Goal: Information Seeking & Learning: Learn about a topic

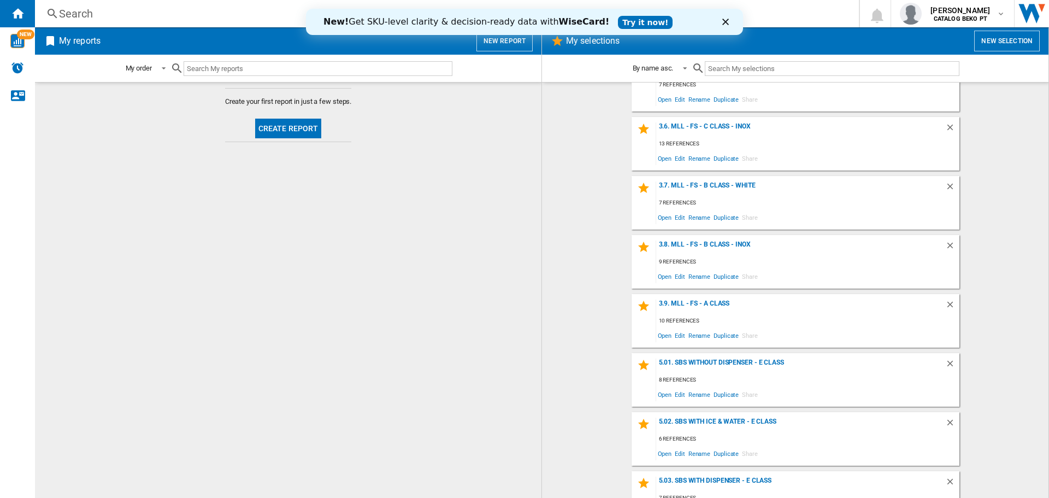
scroll to position [617, 0]
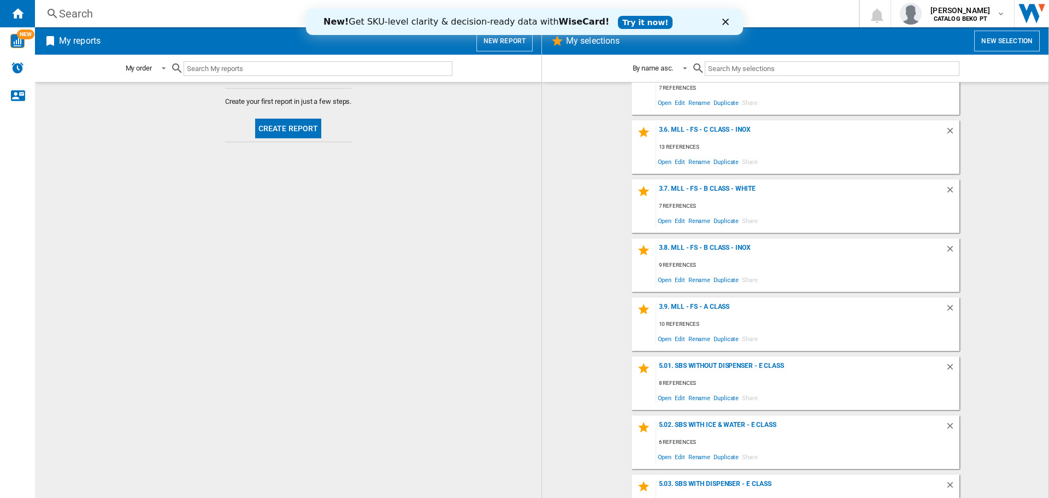
click at [690, 302] on div "3.9. MLL - FS - A Class 10 references Open Edit Rename Duplicate Share" at bounding box center [795, 324] width 328 height 54
click at [691, 305] on div "3.9. MLL - FS - A Class" at bounding box center [800, 310] width 289 height 15
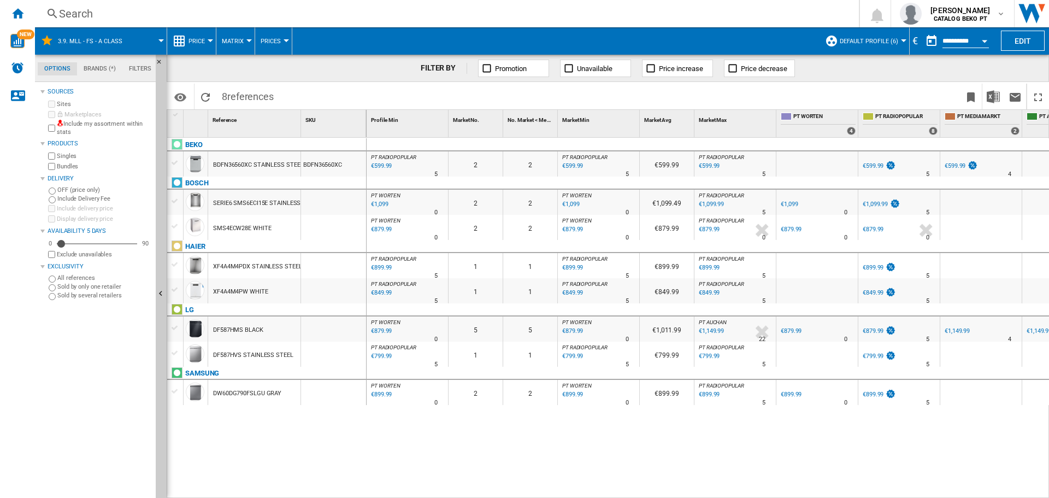
click at [175, 159] on div at bounding box center [174, 163] width 11 height 10
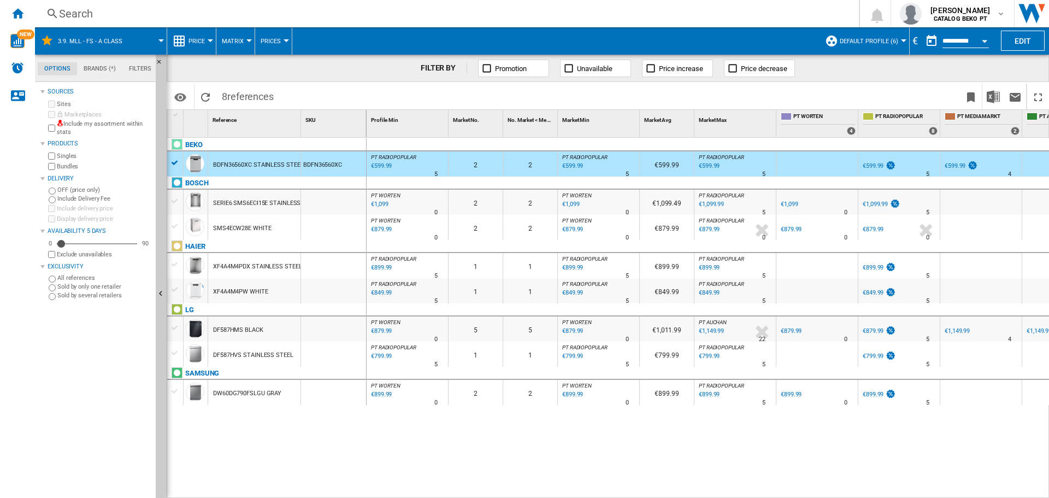
click at [173, 354] on div at bounding box center [174, 353] width 11 height 10
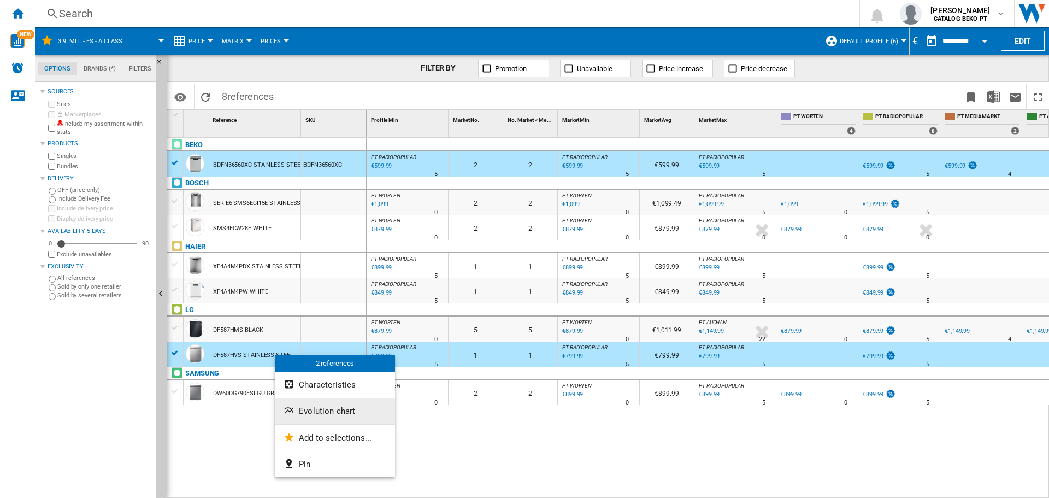
click at [330, 406] on span "Evolution chart" at bounding box center [327, 411] width 56 height 10
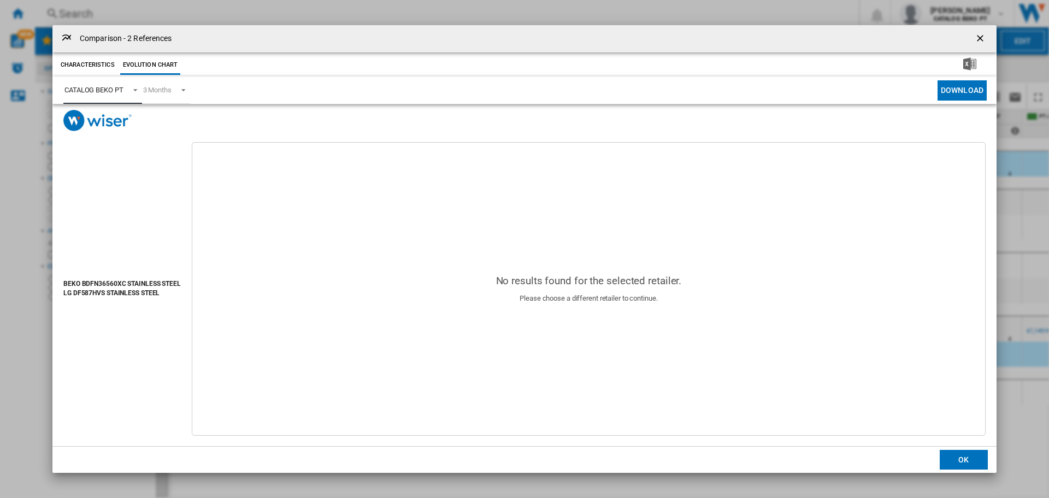
click at [111, 91] on div "CATALOG BEKO PT" at bounding box center [93, 90] width 59 height 8
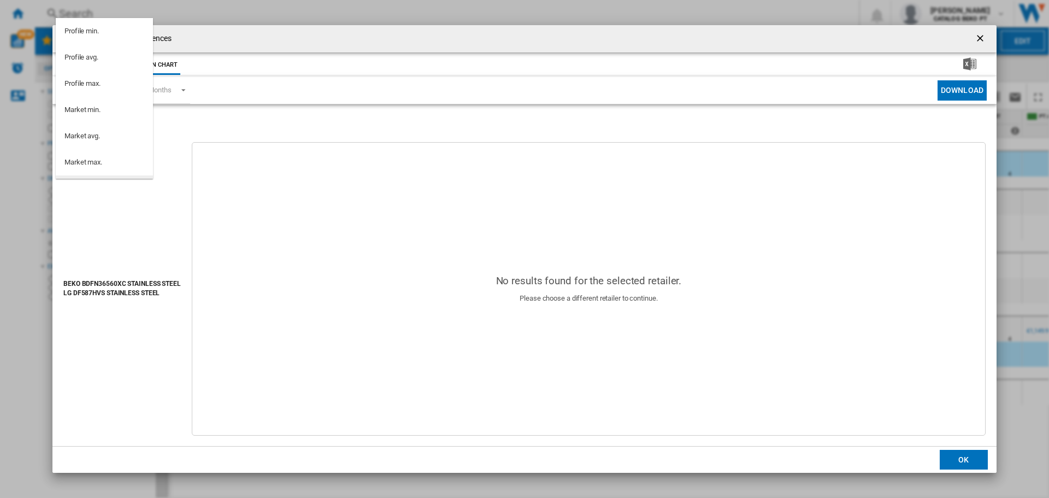
scroll to position [98, 0]
click at [113, 120] on md-option "PT WORTEN" at bounding box center [104, 117] width 97 height 26
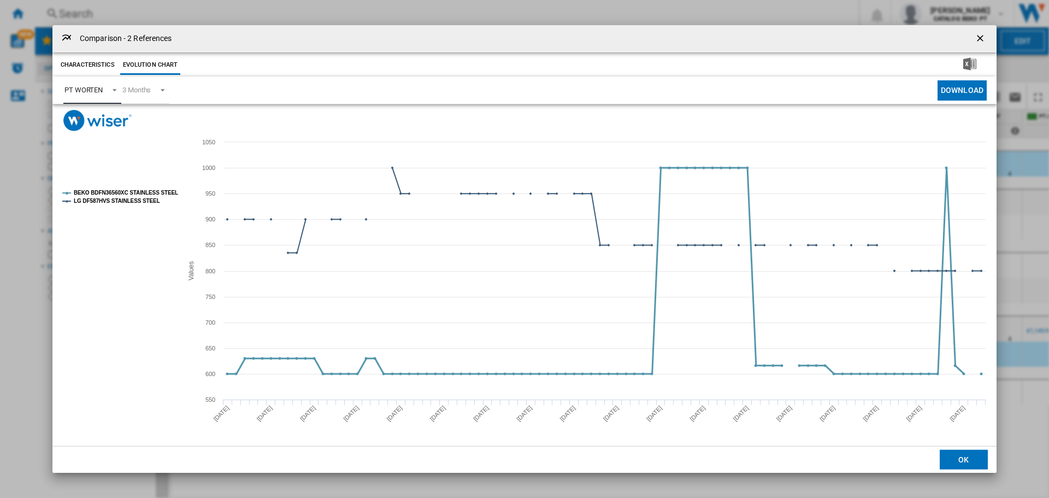
click at [150, 192] on tspan "BEKO BDFN36560XC STAINLESS STEEL" at bounding box center [126, 193] width 104 height 6
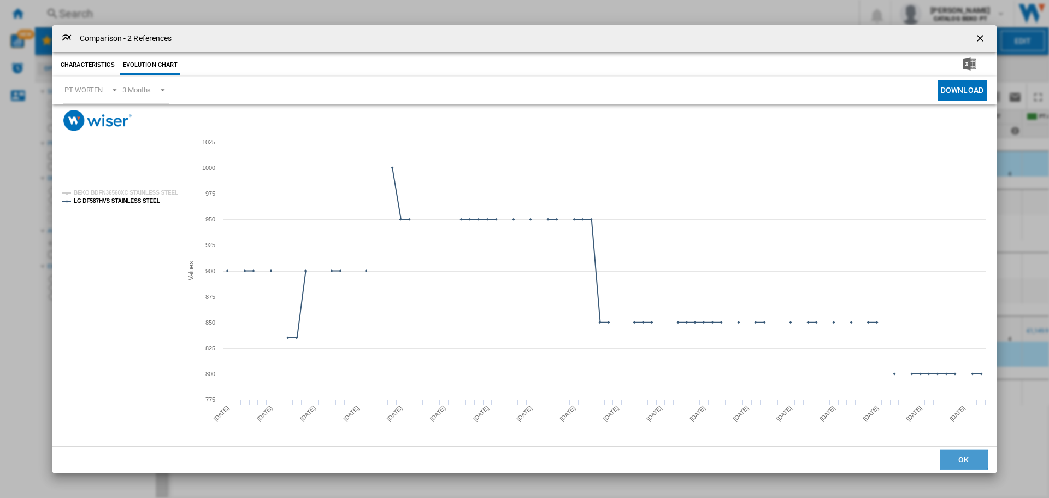
drag, startPoint x: 977, startPoint y: 461, endPoint x: 841, endPoint y: 402, distance: 147.8
click at [976, 461] on button "OK" at bounding box center [964, 460] width 48 height 20
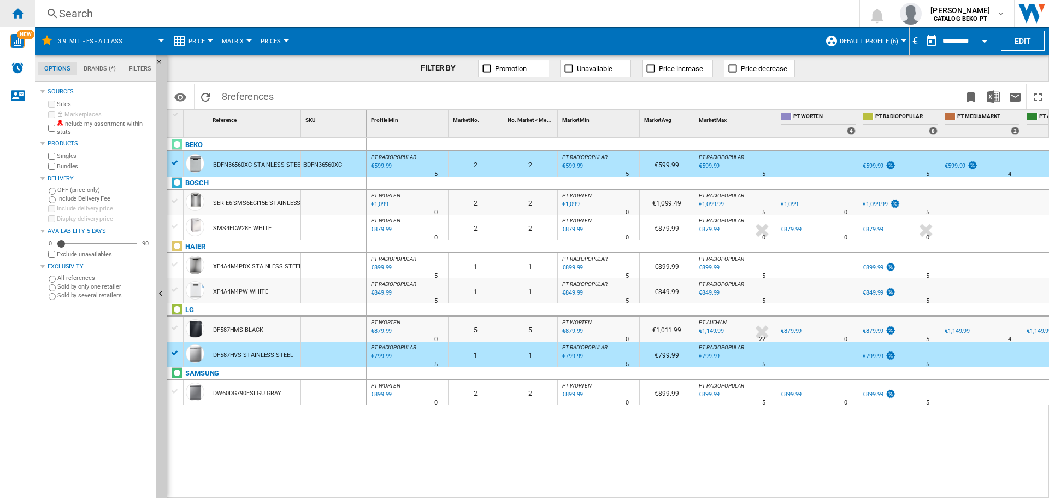
click at [21, 15] on ng-md-icon "Home" at bounding box center [17, 13] width 13 height 13
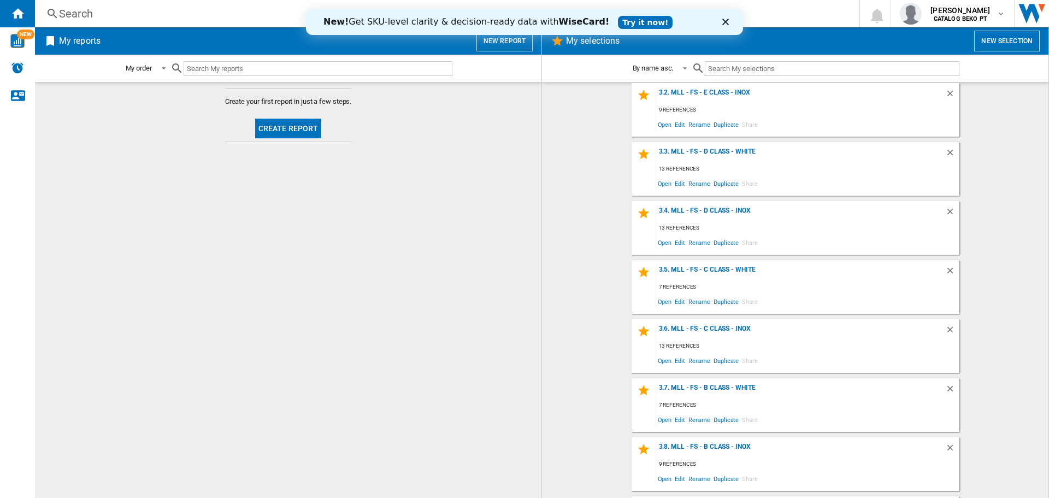
scroll to position [437, 0]
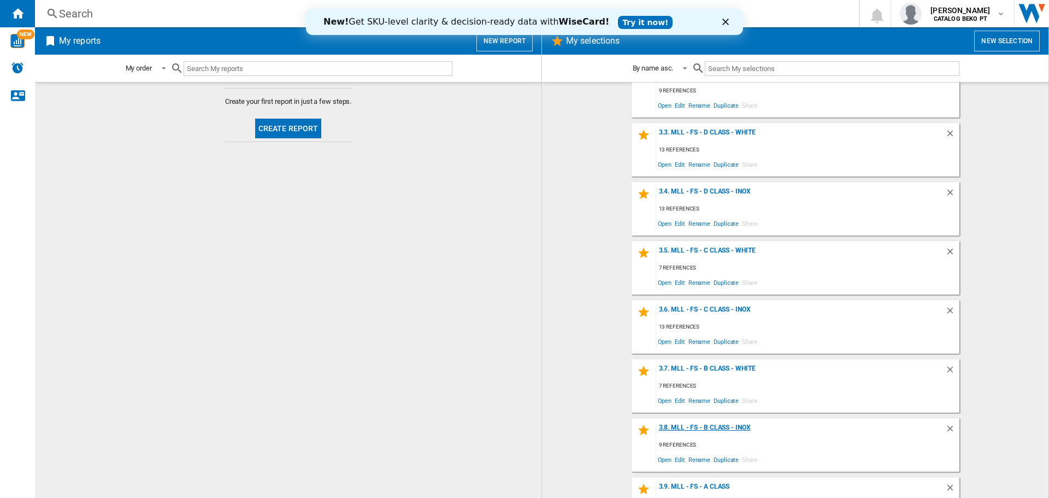
click at [731, 428] on div "3.8. MLL - FS - B Class - Inox" at bounding box center [800, 430] width 289 height 15
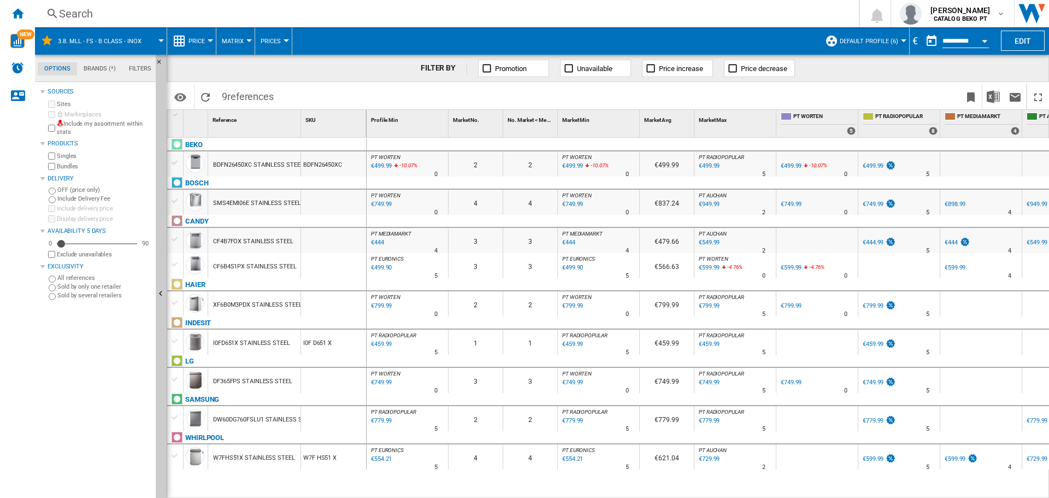
click at [176, 159] on div at bounding box center [174, 163] width 11 height 10
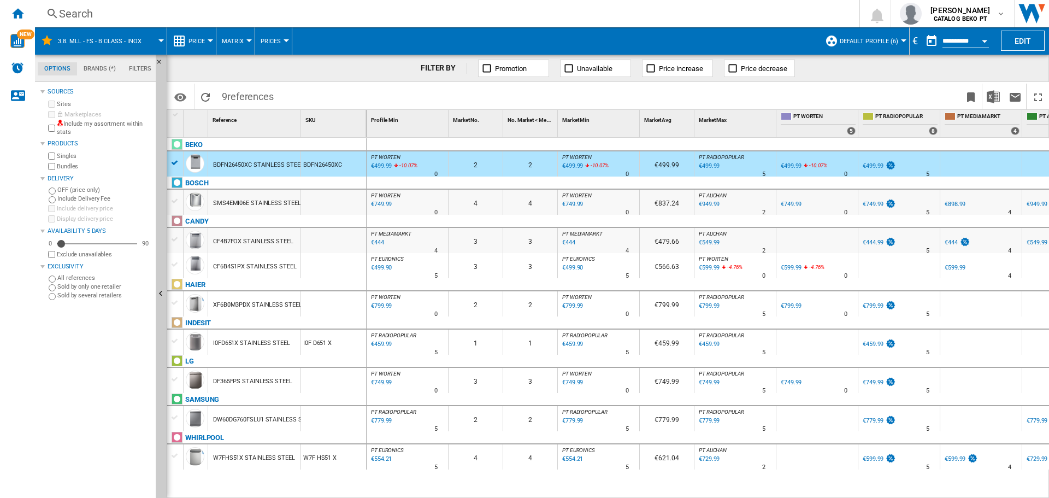
click at [176, 237] on div at bounding box center [174, 239] width 11 height 10
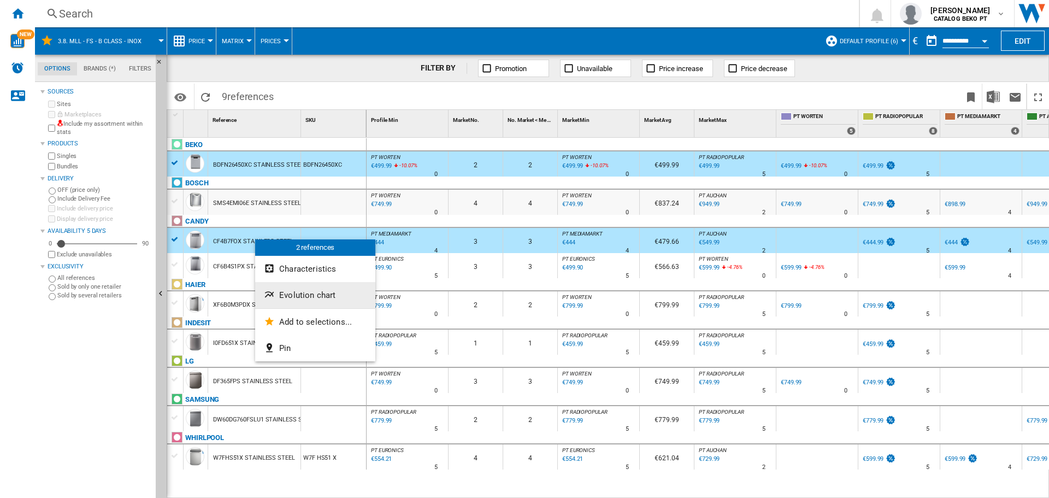
click at [300, 289] on button "Evolution chart" at bounding box center [315, 295] width 120 height 26
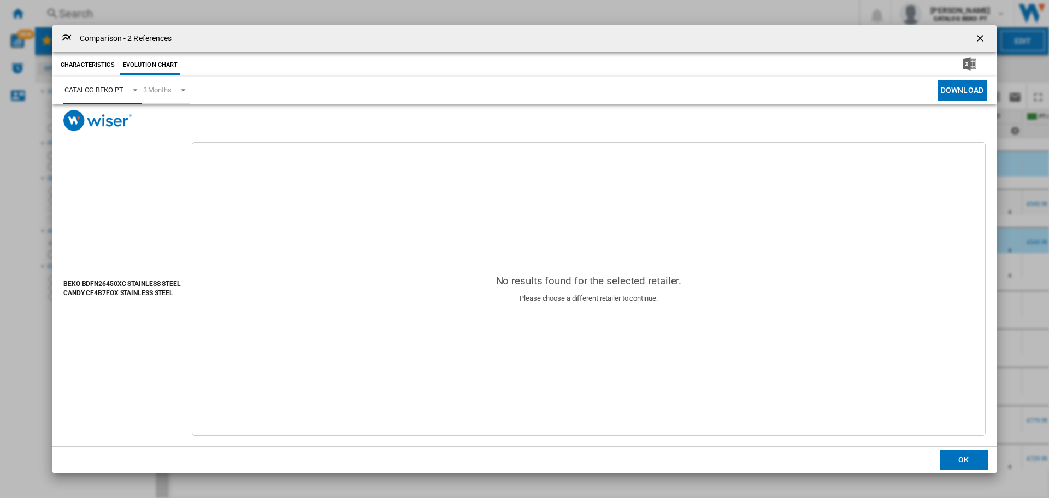
click at [101, 90] on div "CATALOG BEKO PT" at bounding box center [93, 90] width 59 height 8
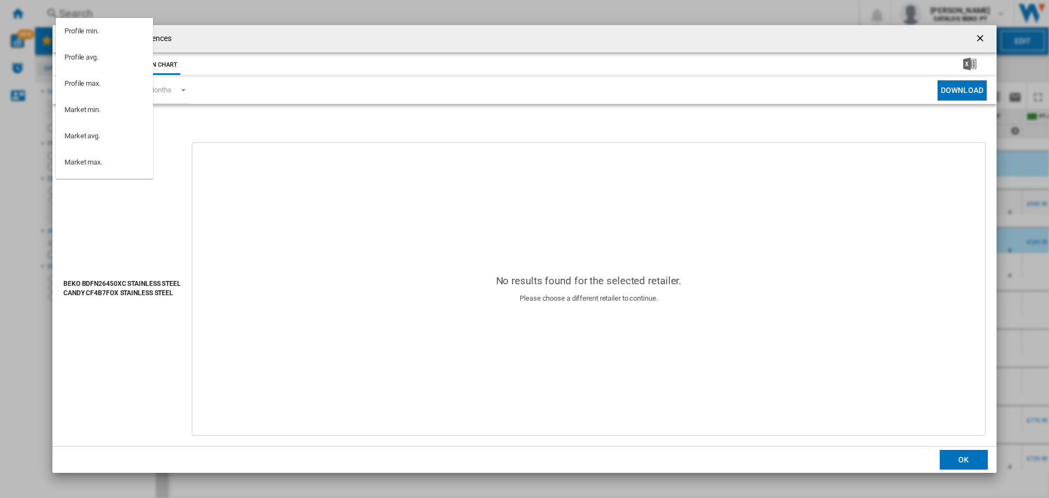
scroll to position [98, 0]
click at [110, 111] on md-option "PT WORTEN" at bounding box center [104, 117] width 97 height 26
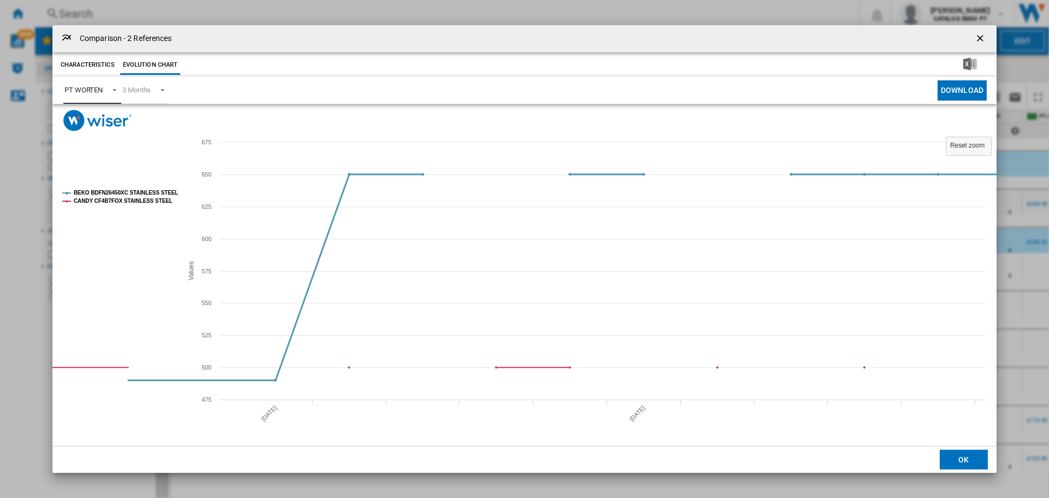
click at [140, 190] on tspan "BEKO BDFN26450XC STAINLESS STEEL" at bounding box center [126, 193] width 104 height 6
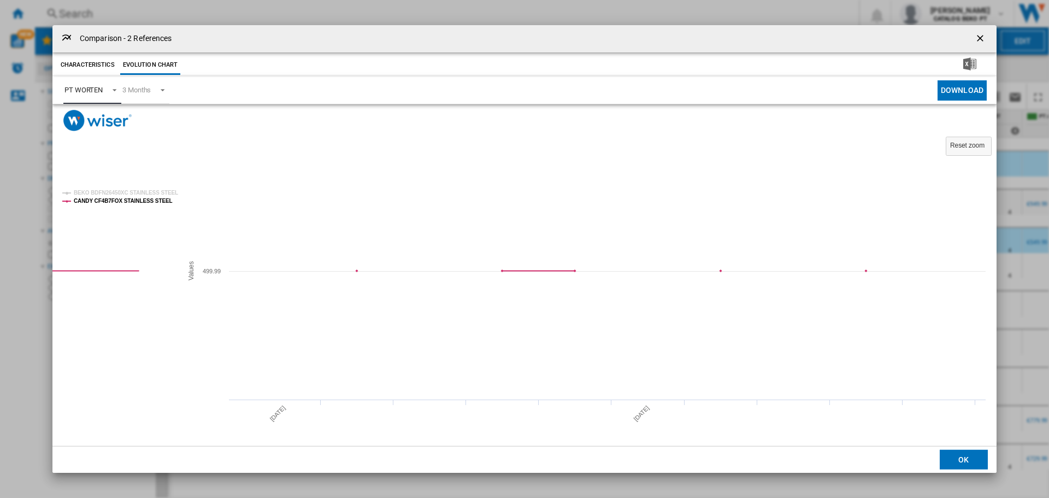
click at [94, 89] on div "PT WORTEN" at bounding box center [83, 90] width 38 height 8
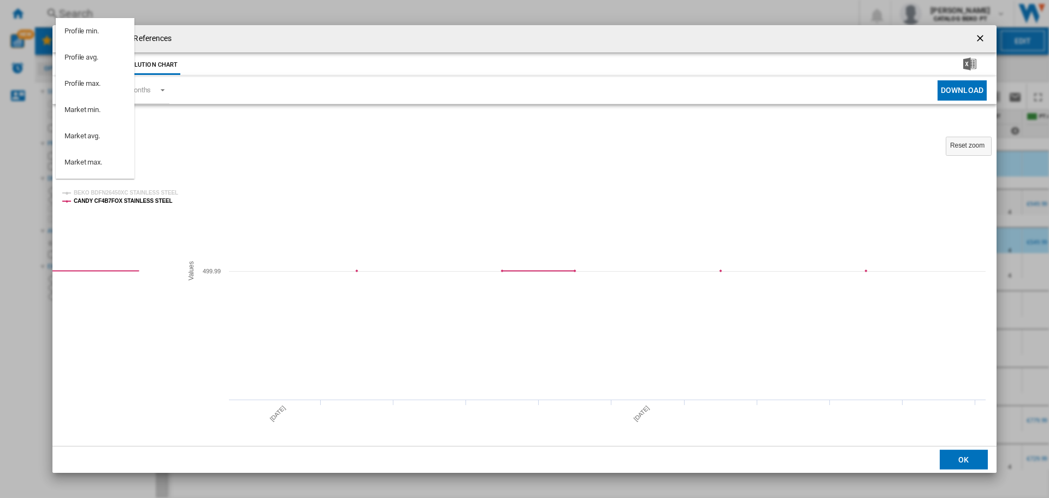
scroll to position [124, 0]
click at [108, 123] on md-option "PT RADIOPOPULAR" at bounding box center [95, 117] width 79 height 26
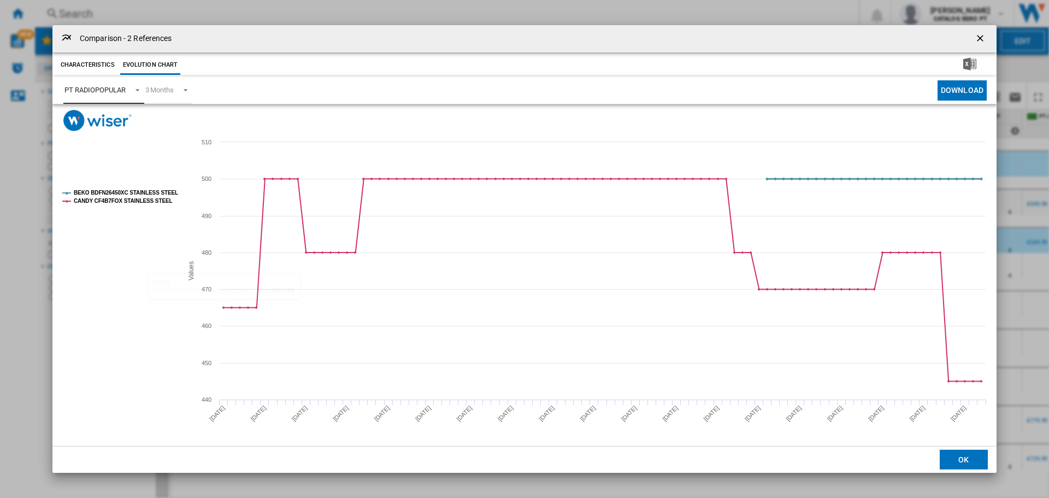
click at [90, 191] on tspan "BEKO BDFN26450XC STAINLESS STEEL" at bounding box center [126, 193] width 104 height 6
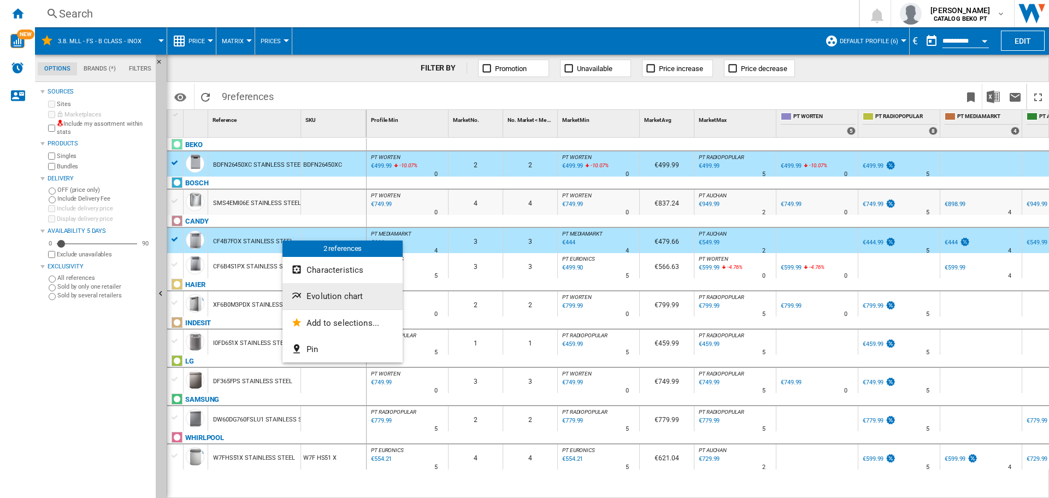
click at [341, 297] on span "Evolution chart" at bounding box center [334, 296] width 56 height 10
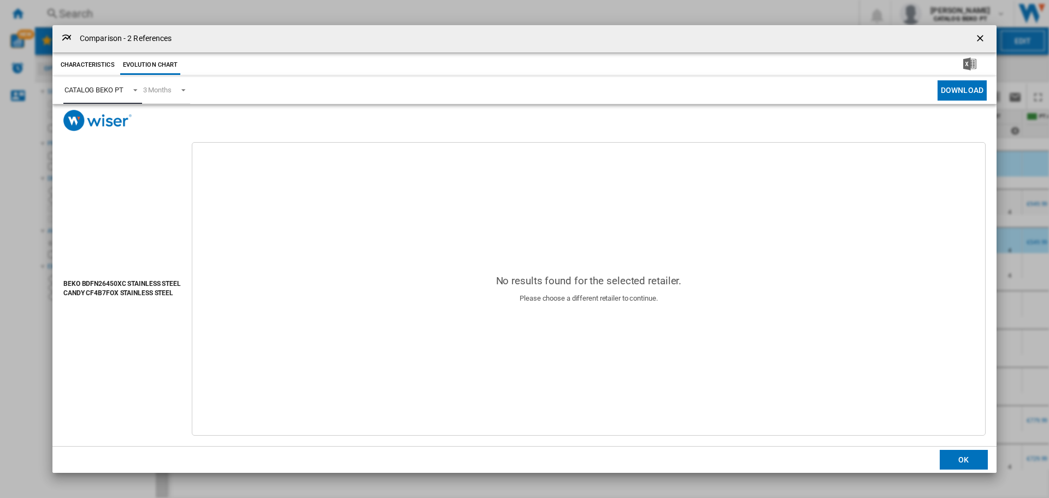
click at [109, 92] on div "CATALOG BEKO PT" at bounding box center [93, 90] width 59 height 8
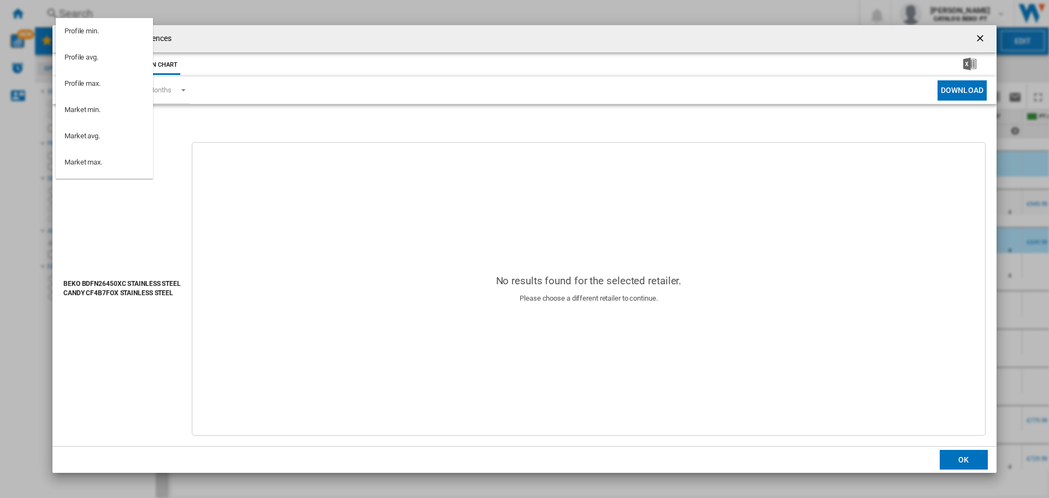
scroll to position [98, 0]
click at [115, 119] on md-option "PT WORTEN" at bounding box center [104, 117] width 97 height 26
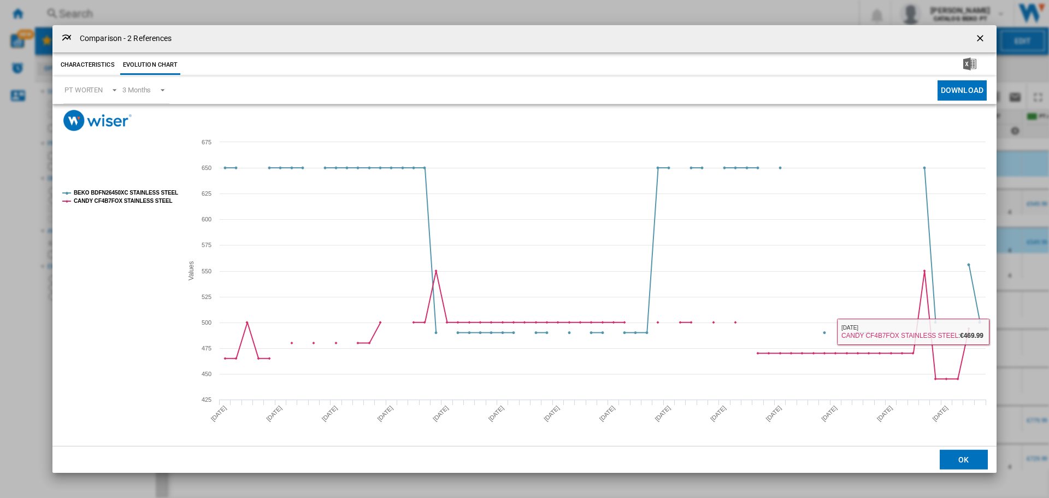
click at [969, 464] on button "OK" at bounding box center [964, 460] width 48 height 20
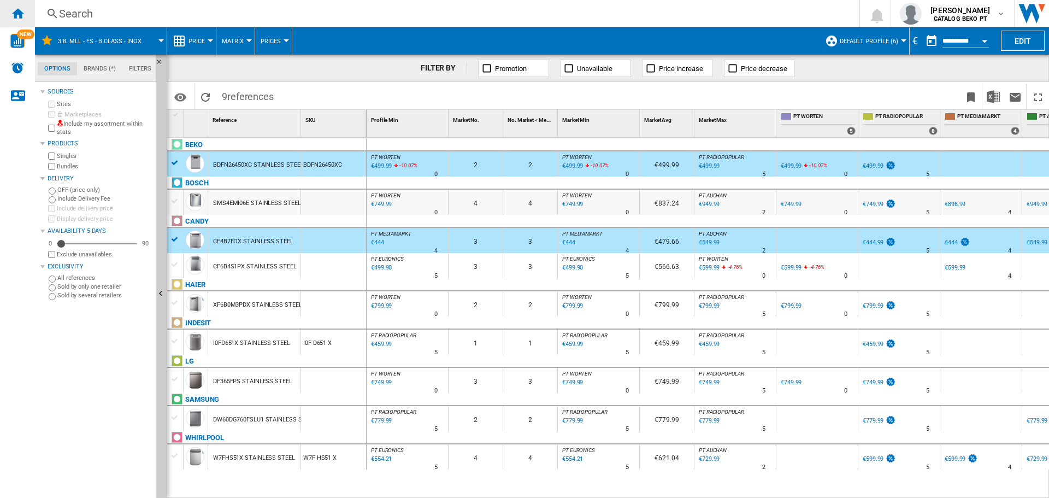
click at [19, 10] on ng-md-icon "Home" at bounding box center [17, 13] width 13 height 13
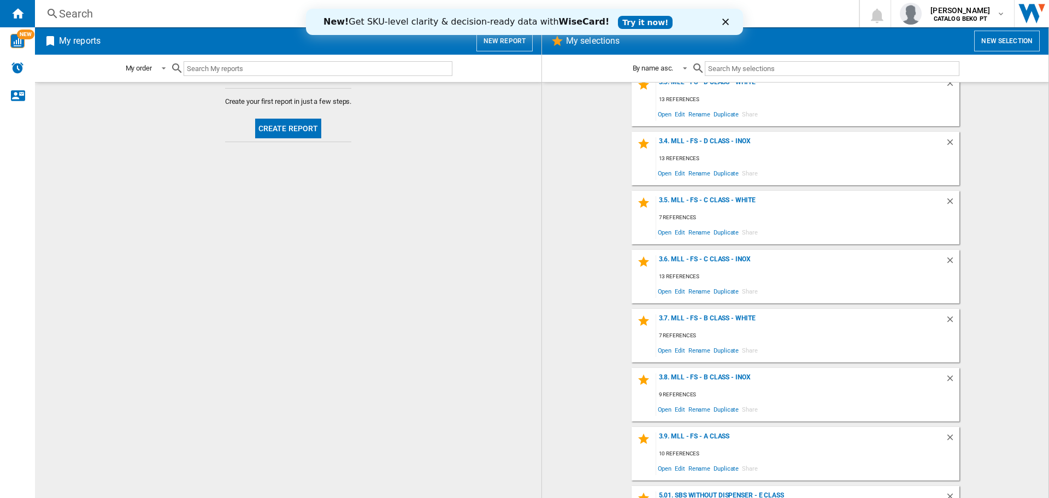
scroll to position [492, 0]
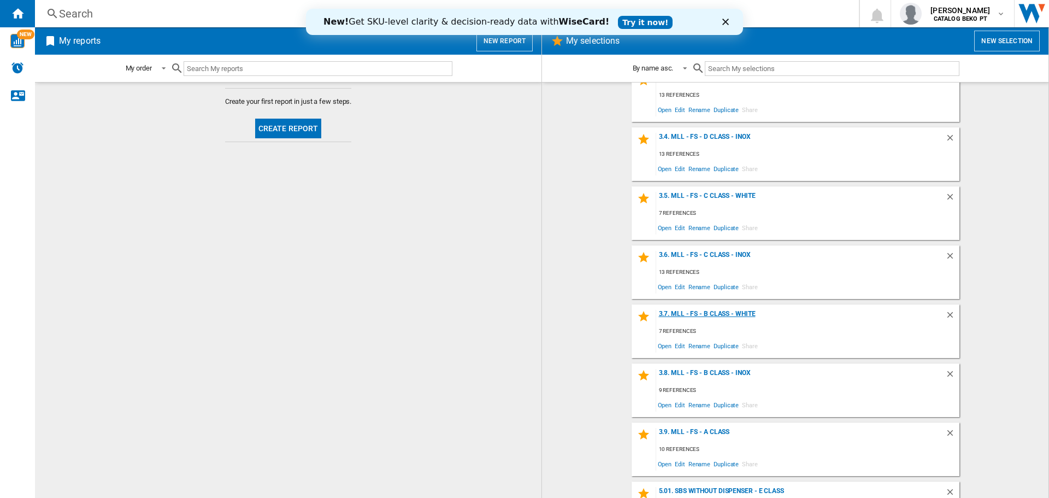
click at [716, 317] on div "3.7. MLL - FS - B Class - White" at bounding box center [800, 317] width 289 height 15
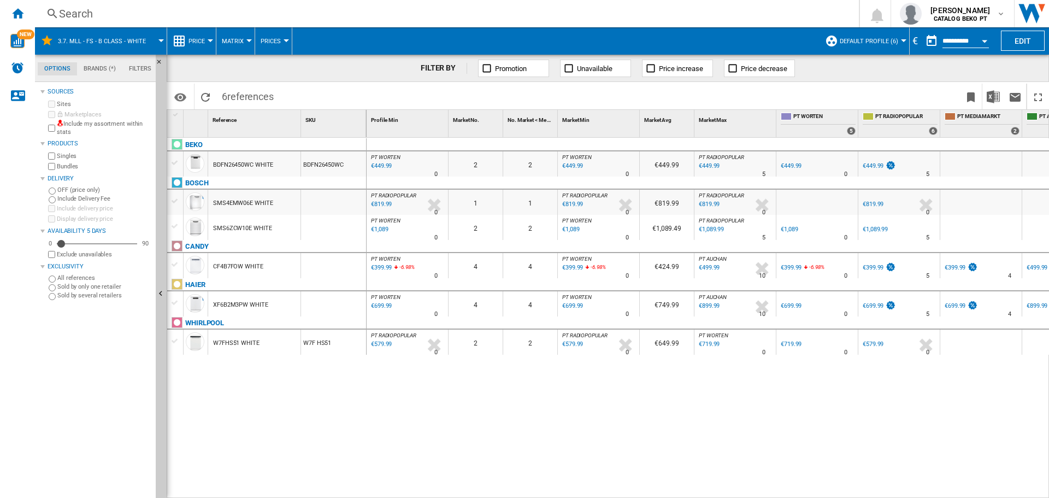
click at [174, 162] on div at bounding box center [174, 163] width 11 height 10
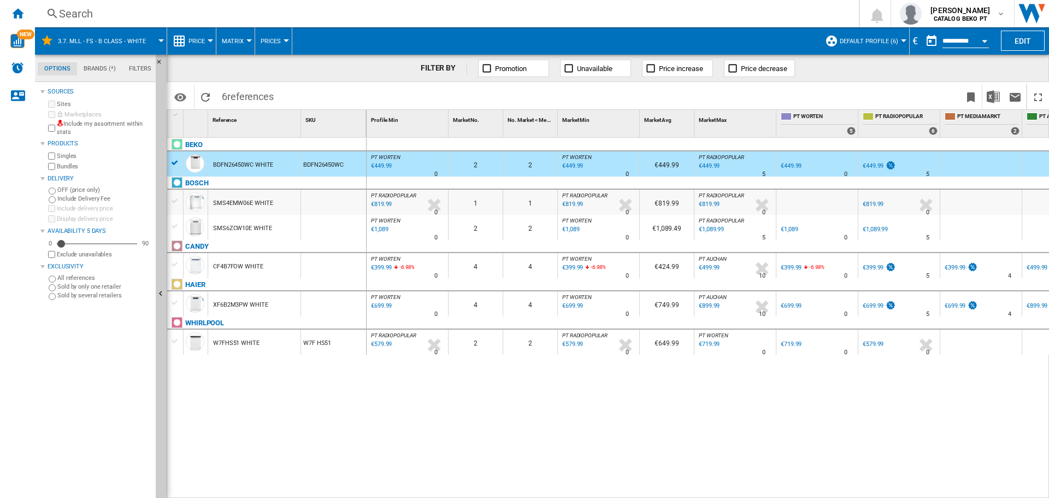
click at [175, 263] on div at bounding box center [174, 264] width 11 height 10
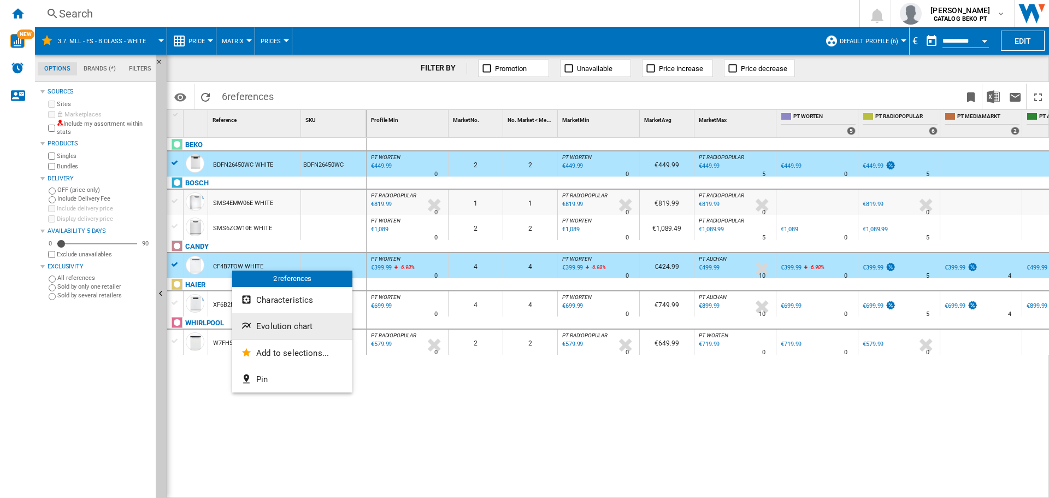
click at [308, 325] on span "Evolution chart" at bounding box center [284, 326] width 56 height 10
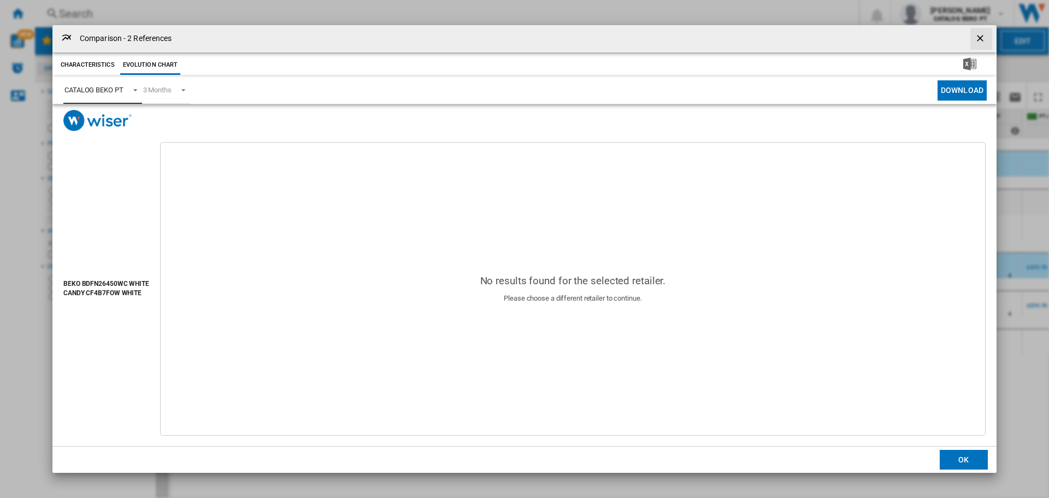
click at [101, 89] on div "CATALOG BEKO PT" at bounding box center [93, 90] width 59 height 8
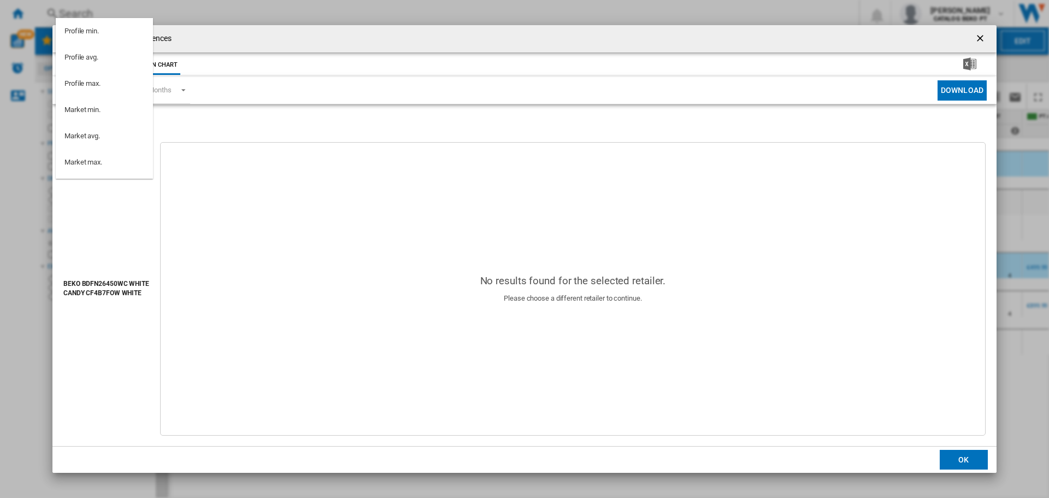
scroll to position [98, 0]
click at [107, 122] on md-option "PT WORTEN" at bounding box center [104, 117] width 97 height 26
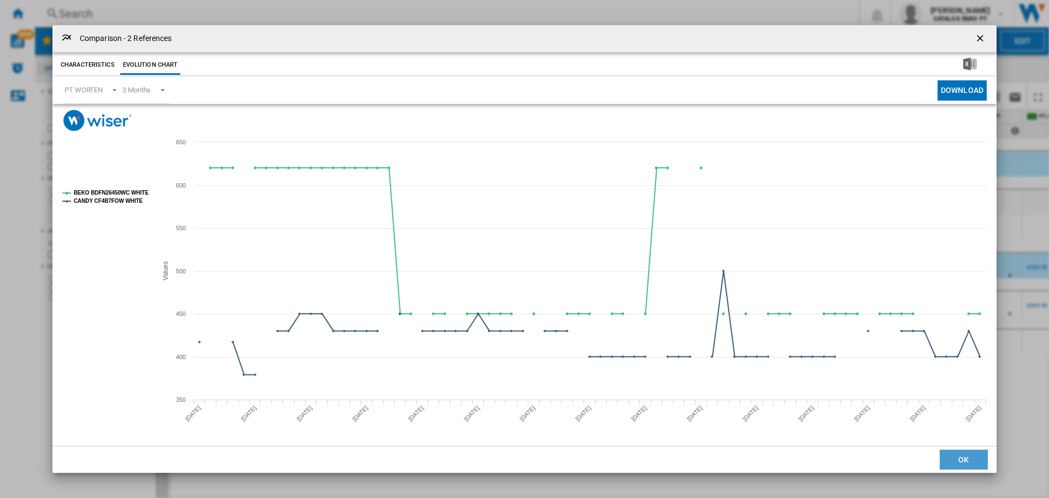
click at [971, 459] on button "OK" at bounding box center [964, 460] width 48 height 20
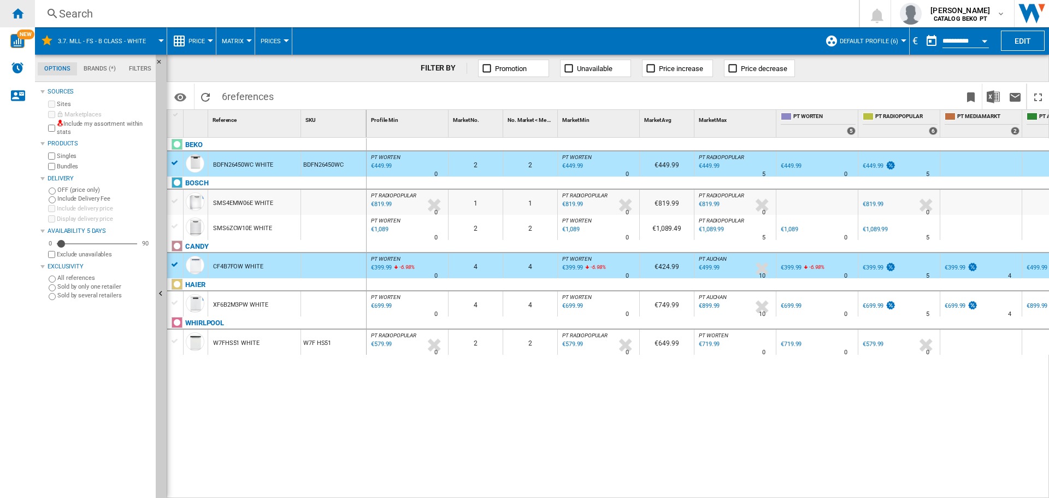
click at [18, 9] on ng-md-icon "Home" at bounding box center [17, 13] width 13 height 13
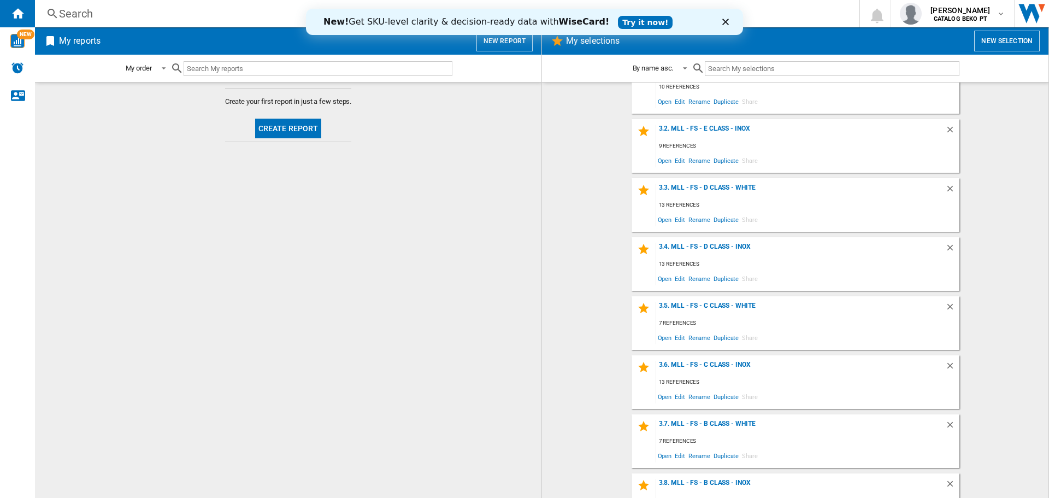
scroll to position [492, 0]
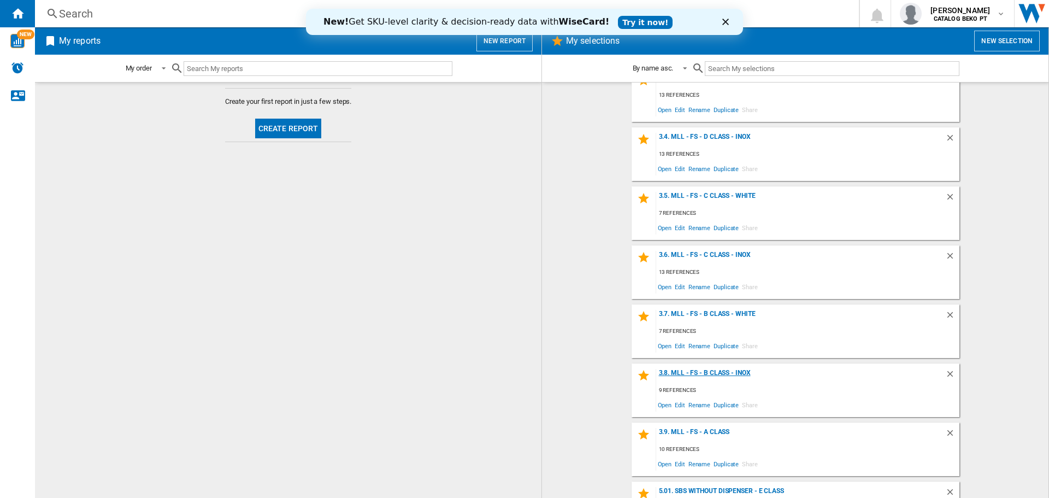
click at [739, 374] on div "3.8. MLL - FS - B Class - Inox" at bounding box center [800, 376] width 289 height 15
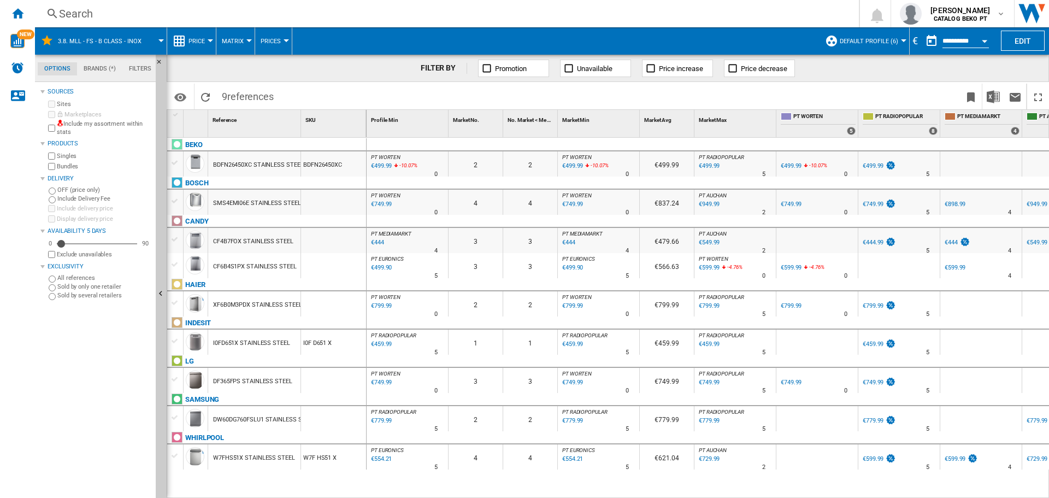
click at [178, 158] on div at bounding box center [174, 163] width 11 height 10
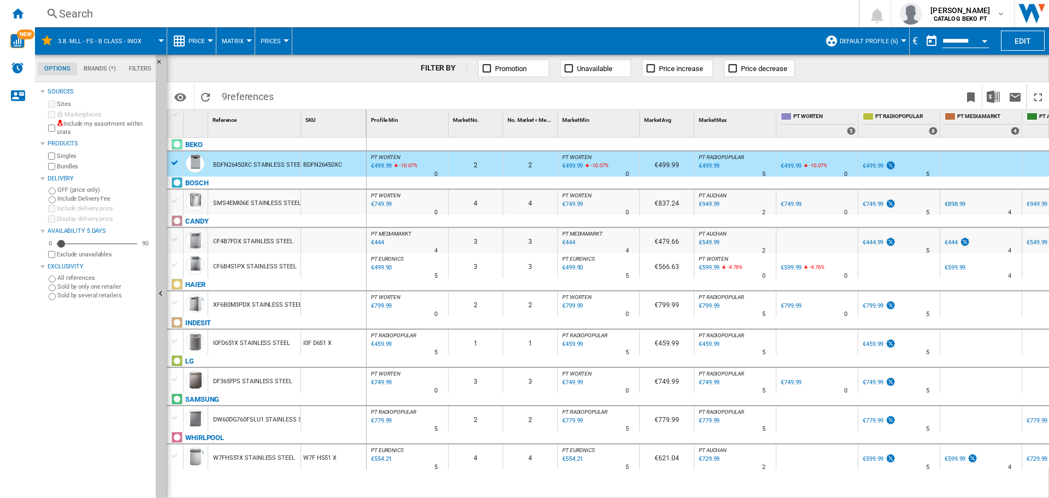
click at [174, 241] on div at bounding box center [174, 239] width 11 height 10
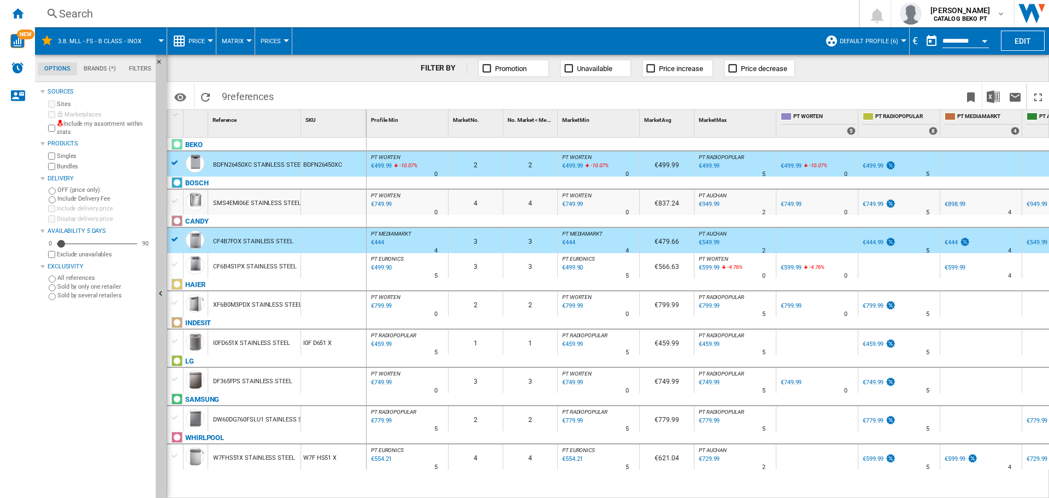
click at [178, 345] on div at bounding box center [174, 341] width 11 height 10
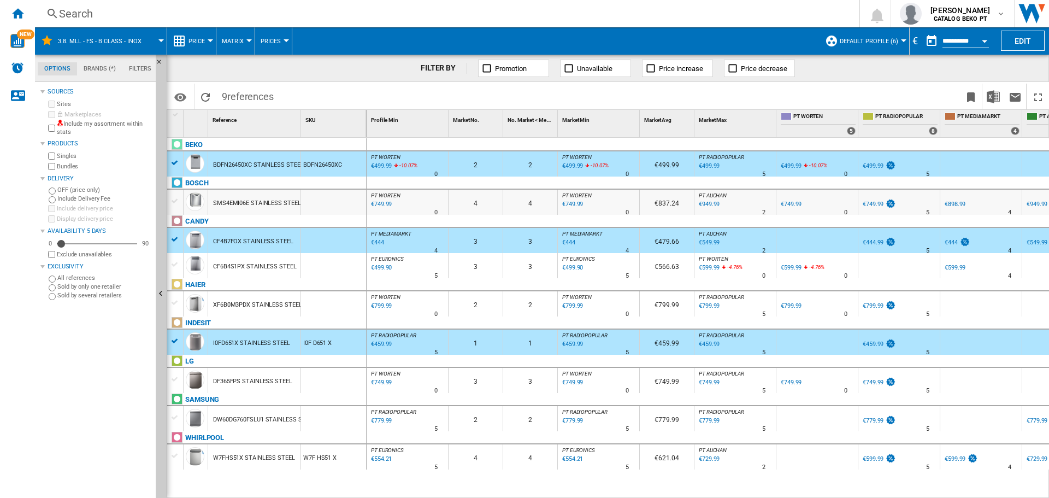
click at [178, 381] on div at bounding box center [174, 379] width 11 height 10
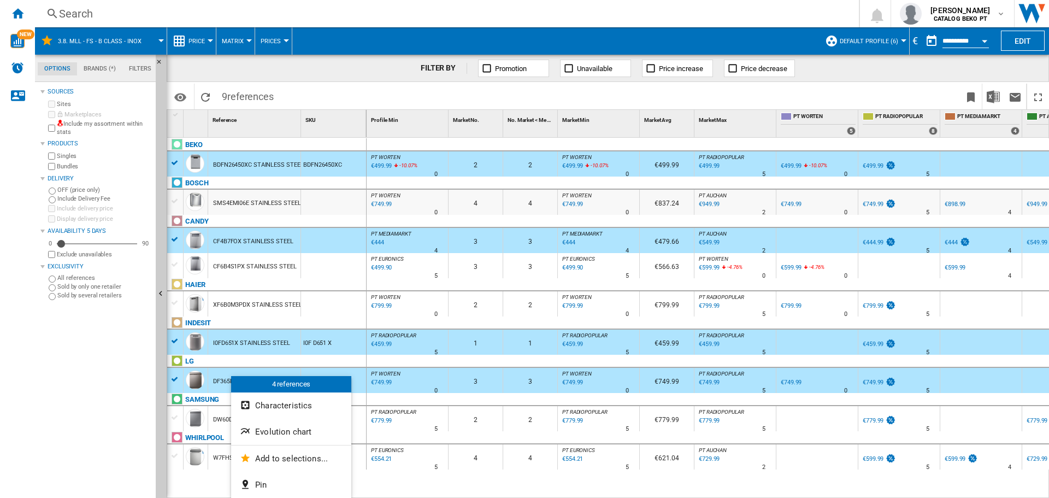
click at [294, 428] on button "Evolution chart" at bounding box center [291, 431] width 120 height 26
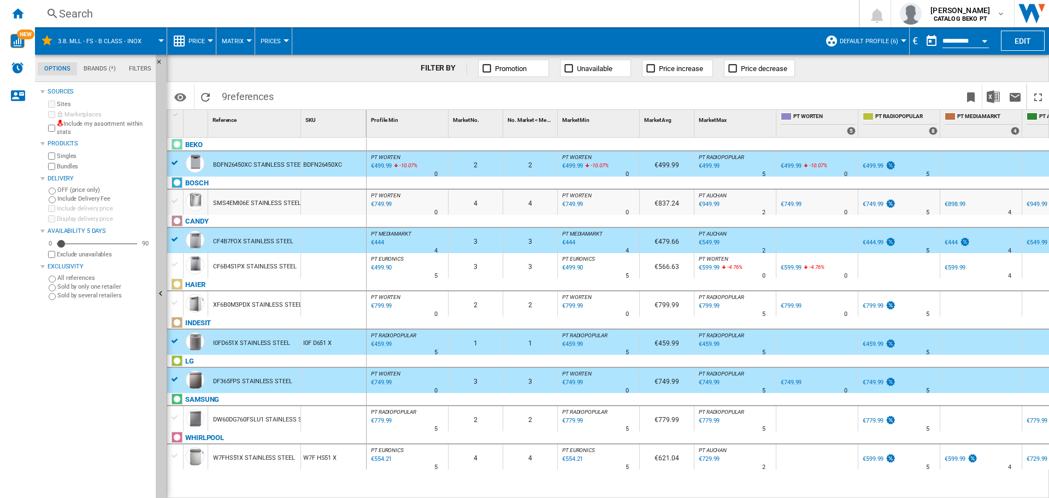
click at [239, 460] on div "W7FHS51X STAINLESS STEEL" at bounding box center [254, 457] width 82 height 25
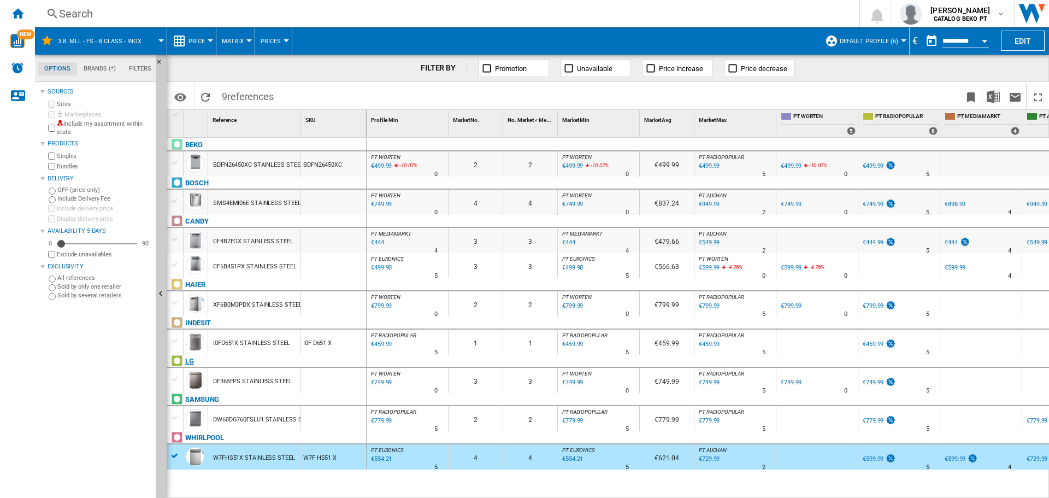
click at [177, 380] on div at bounding box center [174, 379] width 11 height 10
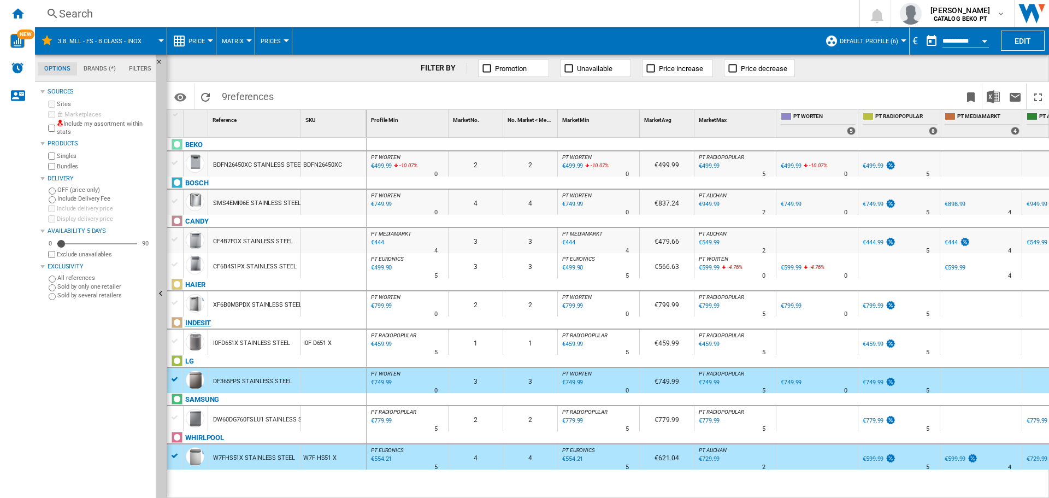
click at [174, 332] on div "INDESIT" at bounding box center [268, 328] width 199 height 25
click at [179, 236] on div at bounding box center [174, 239] width 11 height 10
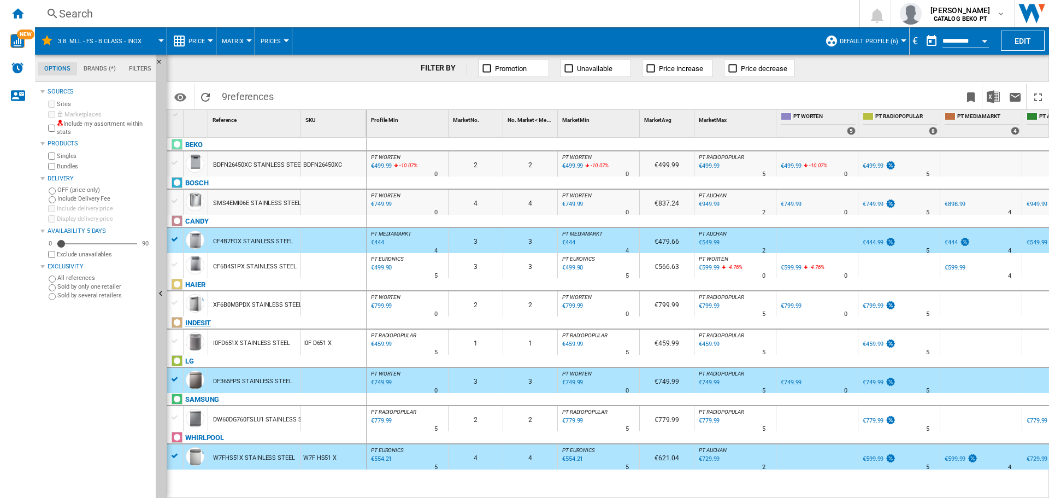
click at [176, 335] on div "INDESIT" at bounding box center [268, 328] width 199 height 25
click at [176, 154] on div "BEKO" at bounding box center [268, 150] width 199 height 25
click at [176, 164] on div at bounding box center [174, 163] width 11 height 10
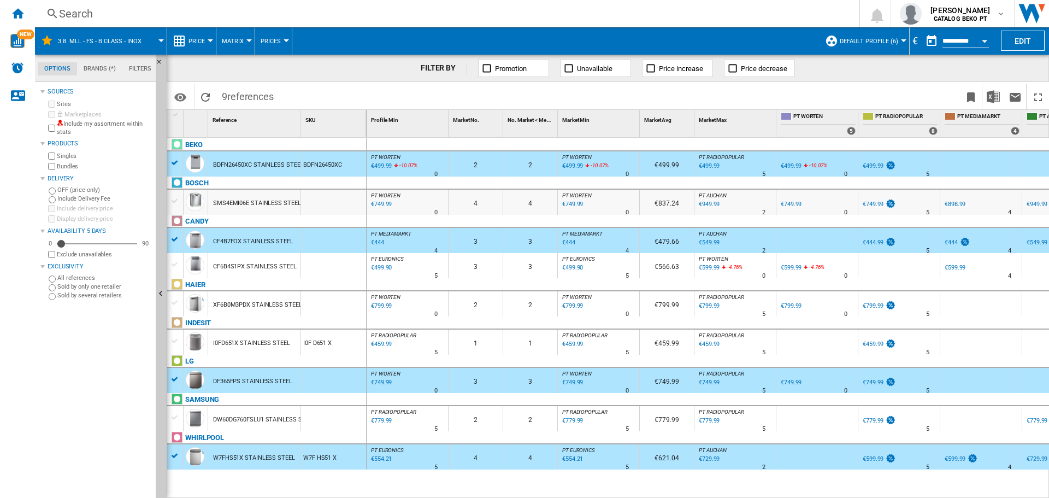
click at [175, 340] on div at bounding box center [174, 341] width 11 height 10
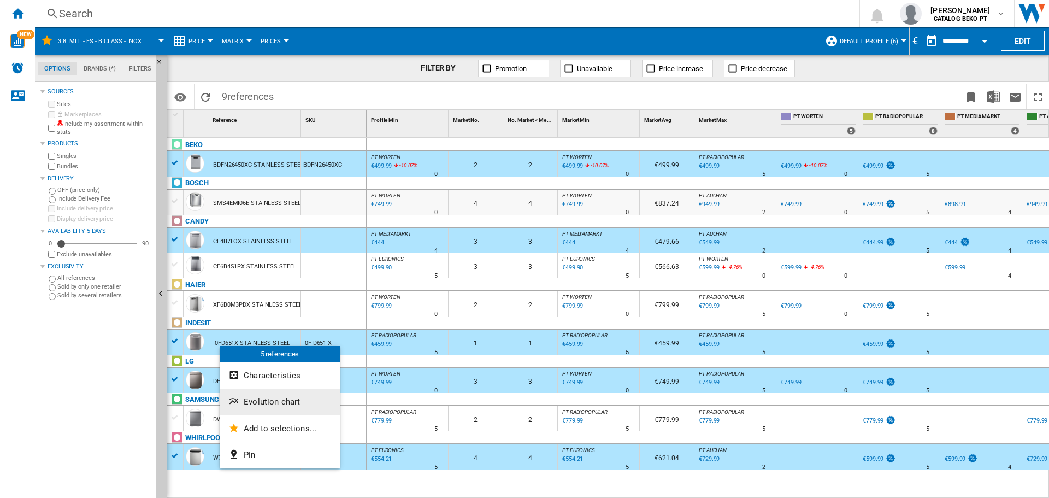
click at [271, 399] on span "Evolution chart" at bounding box center [272, 402] width 56 height 10
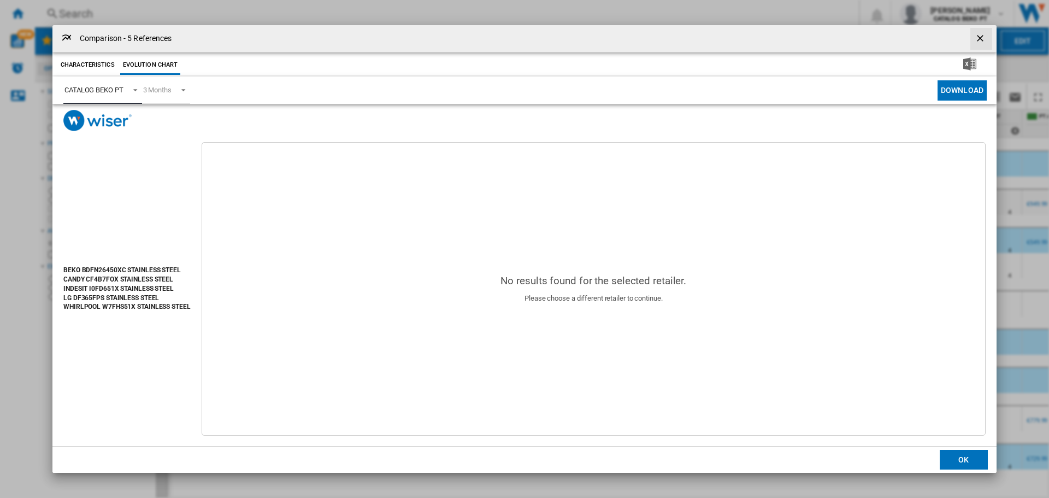
click at [107, 89] on div "CATALOG BEKO PT" at bounding box center [93, 90] width 59 height 8
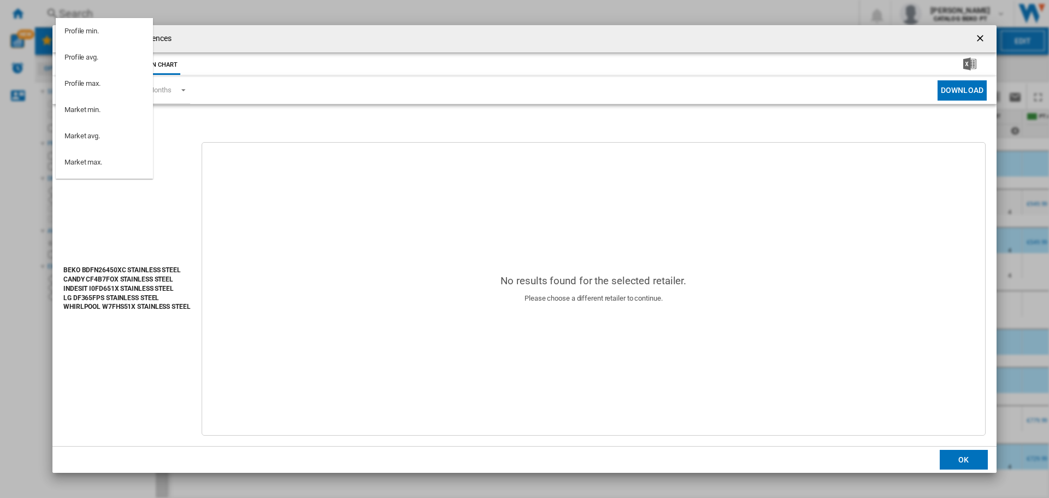
scroll to position [98, 0]
click at [121, 123] on md-option "PT WORTEN" at bounding box center [104, 117] width 97 height 26
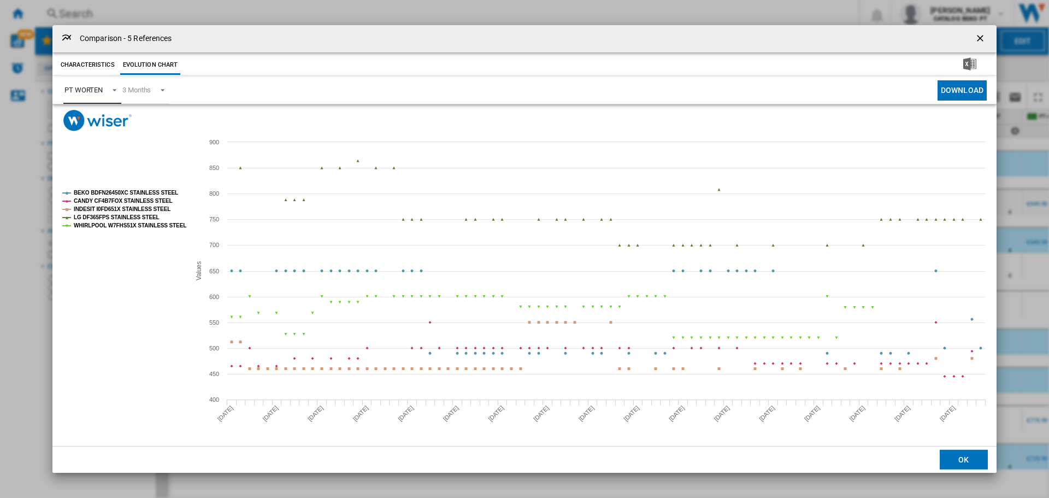
click at [138, 214] on tspan "LG DF365FPS STAINLESS STEEL" at bounding box center [117, 217] width 86 height 6
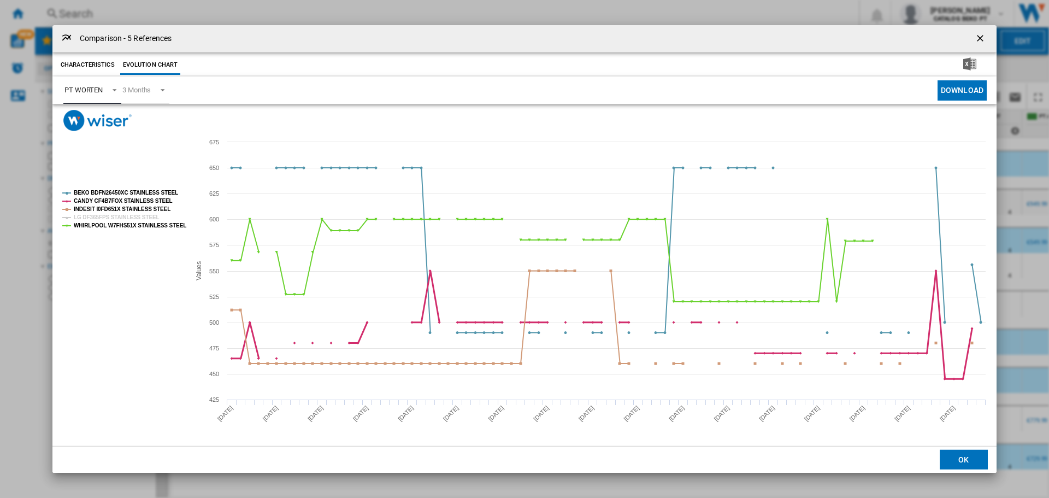
click at [135, 199] on tspan "CANDY CF4B7FOX STAINLESS STEEL" at bounding box center [123, 201] width 99 height 6
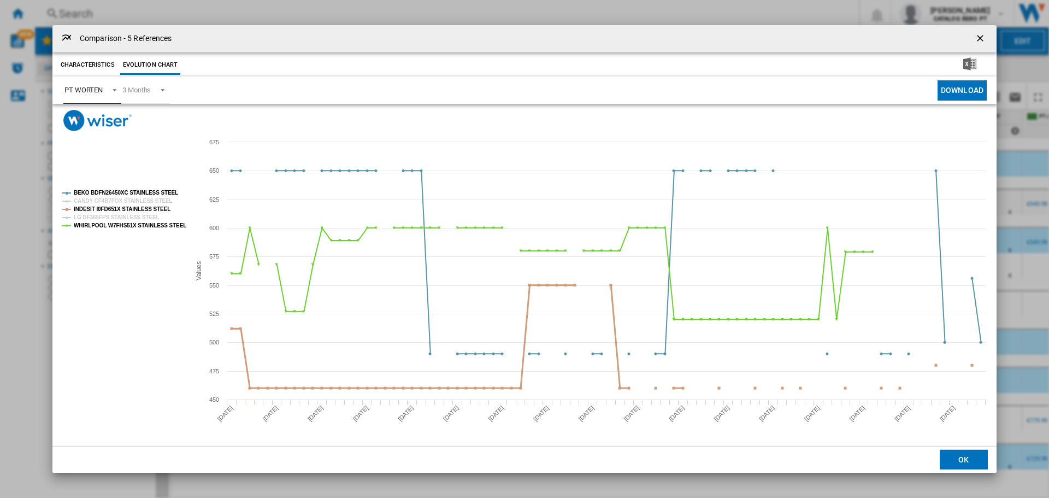
click at [136, 206] on tspan "INDESIT I0FD651X STAINLESS STEEL" at bounding box center [122, 209] width 97 height 6
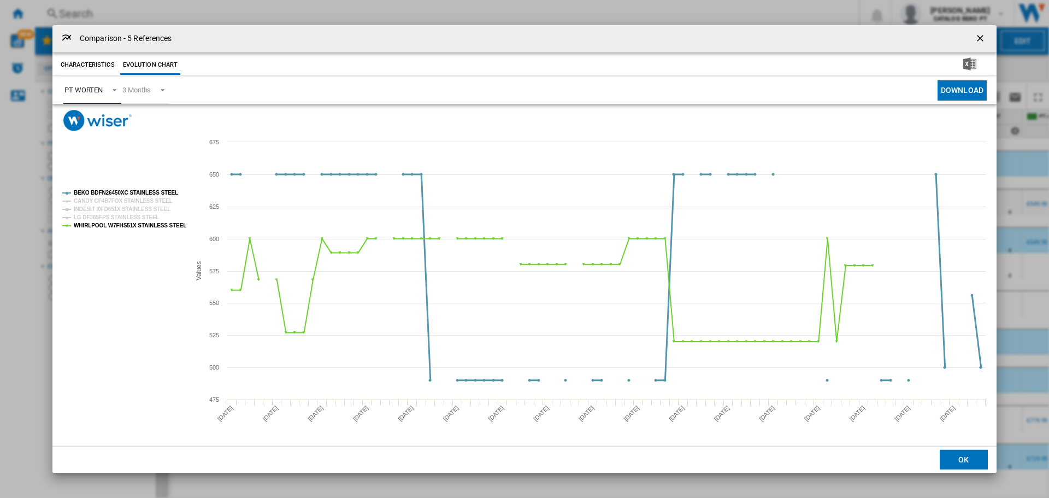
click at [139, 192] on tspan "BEKO BDFN26450XC STAINLESS STEEL" at bounding box center [126, 193] width 104 height 6
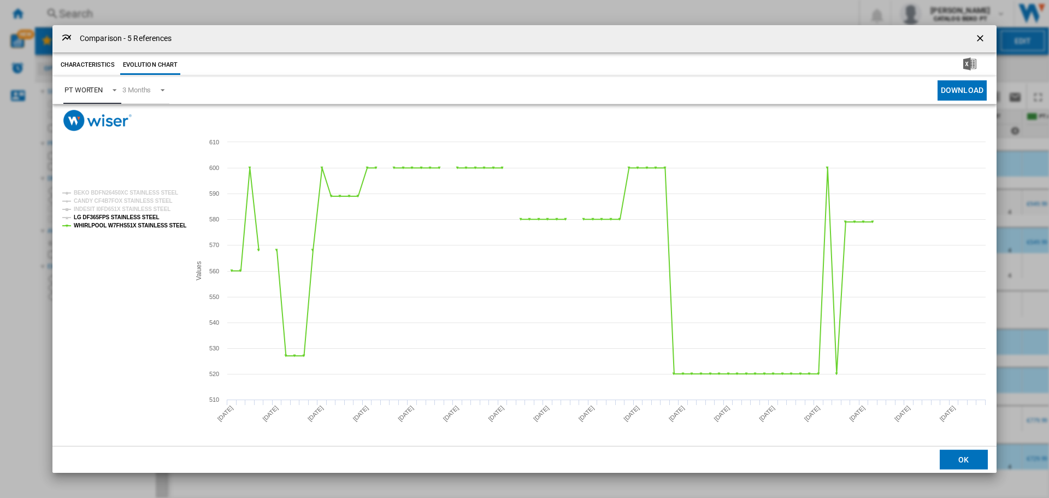
click at [137, 215] on tspan "LG DF365FPS STAINLESS STEEL" at bounding box center [117, 217] width 86 height 6
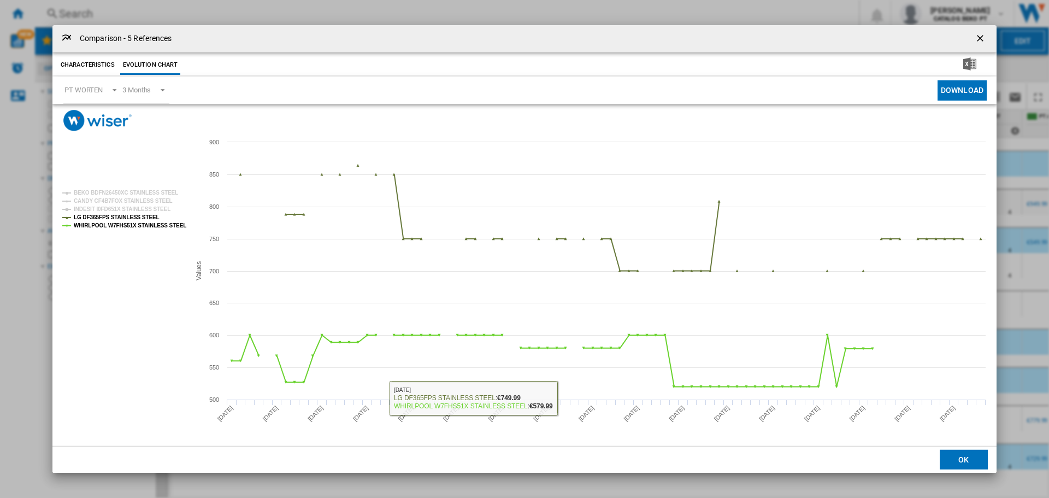
click at [959, 456] on button "OK" at bounding box center [964, 460] width 48 height 20
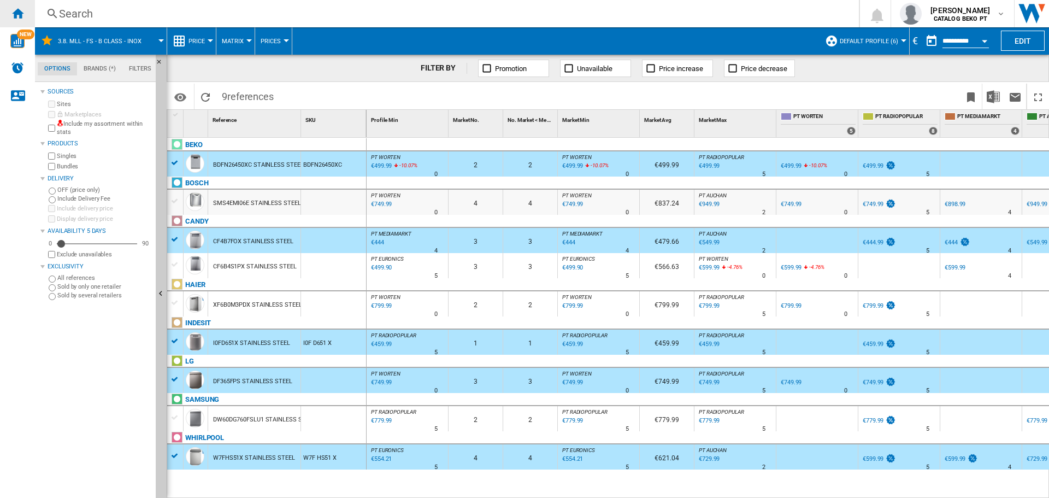
click at [22, 9] on ng-md-icon "Home" at bounding box center [17, 13] width 13 height 13
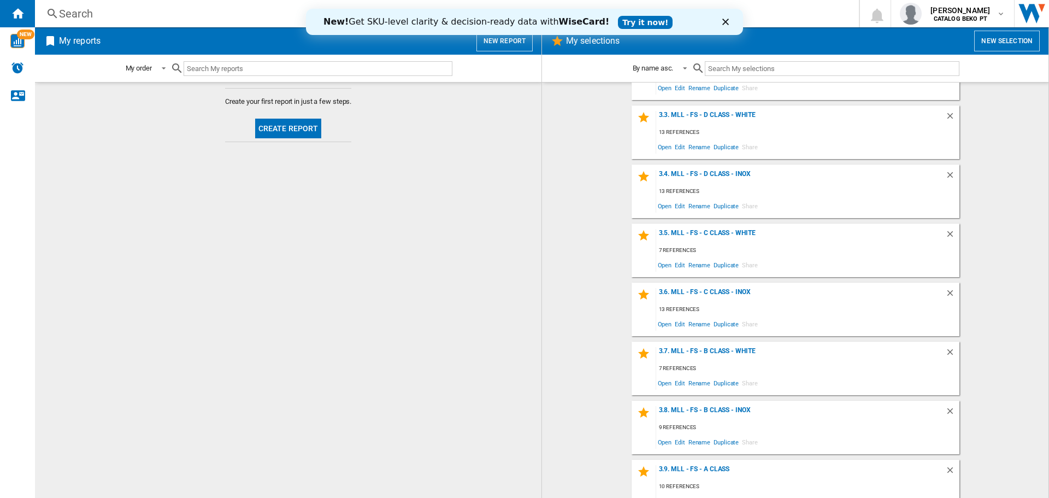
scroll to position [492, 0]
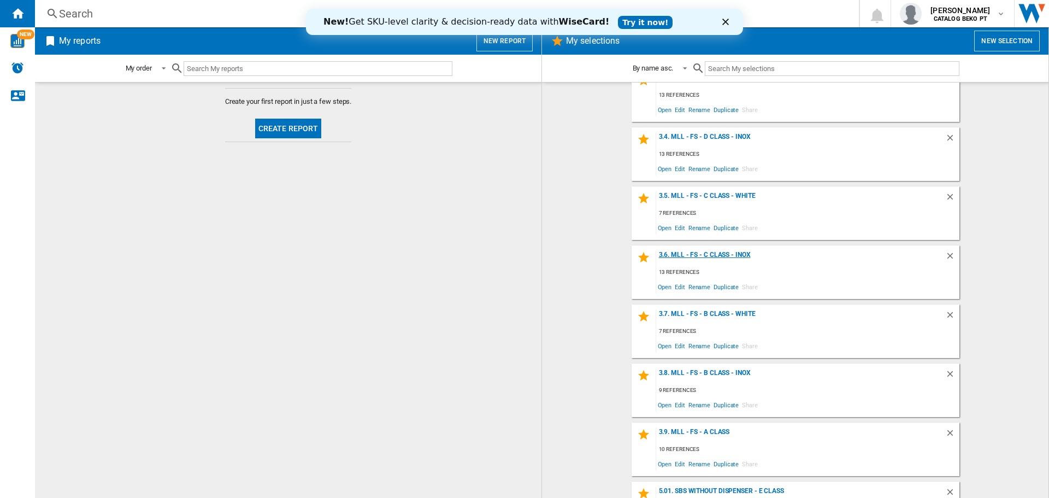
click at [717, 256] on div "3.6. MLL - FS - C Class - Inox" at bounding box center [800, 258] width 289 height 15
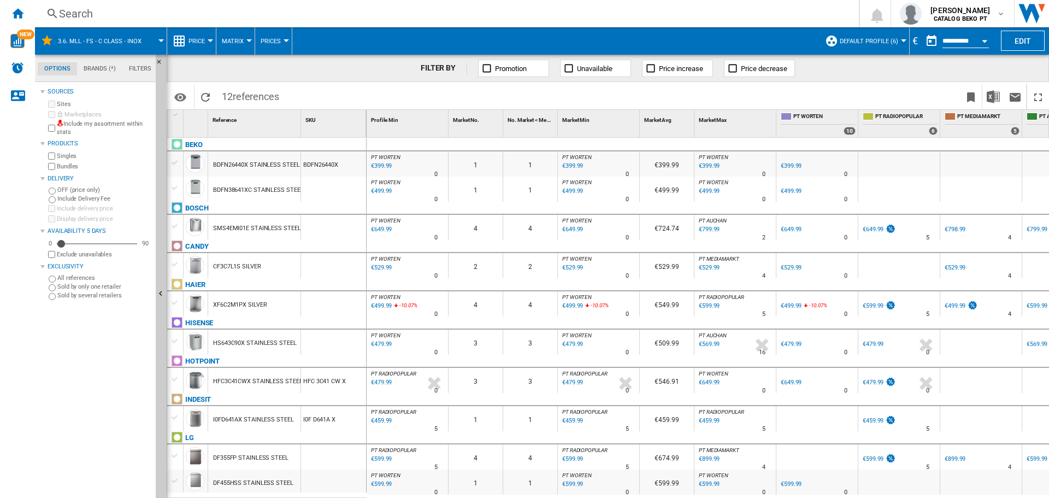
click at [178, 161] on div at bounding box center [174, 163] width 11 height 10
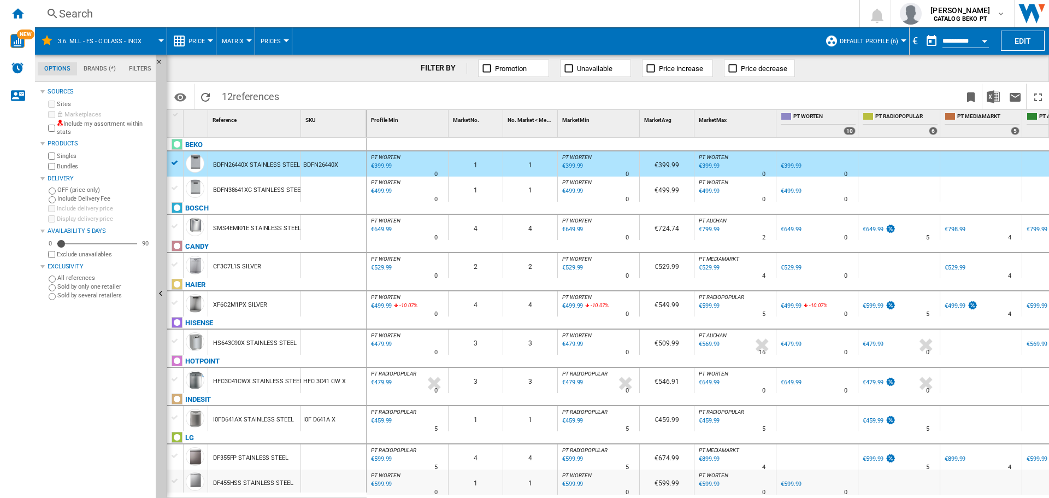
click at [174, 265] on div at bounding box center [174, 264] width 11 height 10
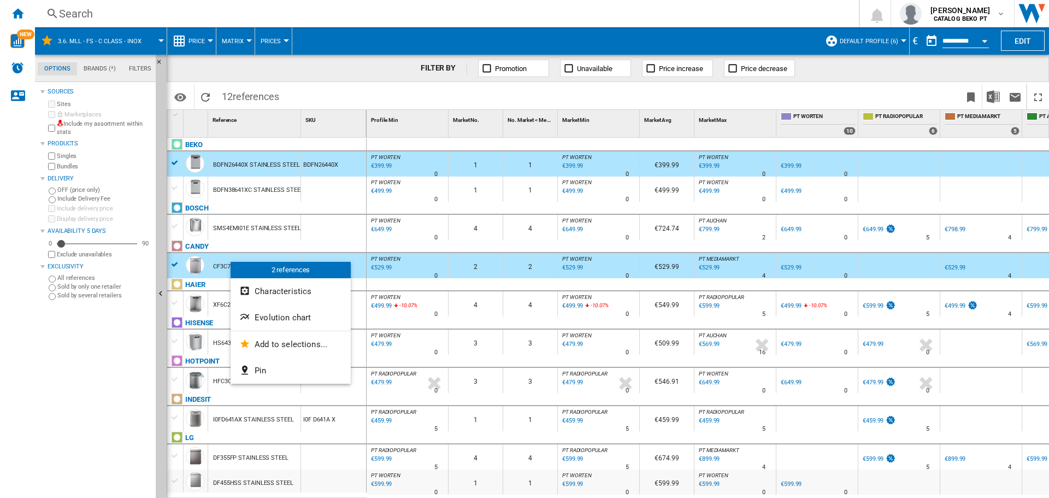
click at [175, 418] on div at bounding box center [524, 249] width 1049 height 498
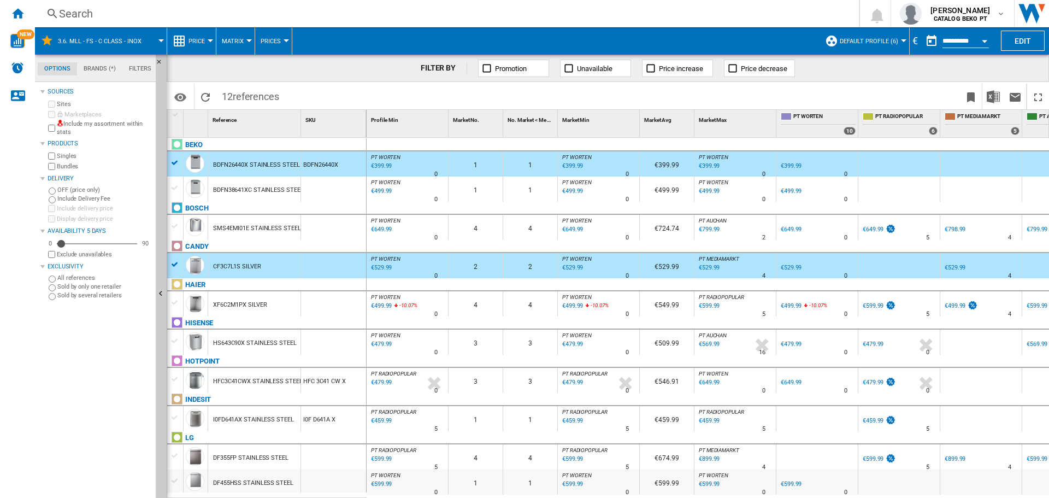
click at [175, 417] on div at bounding box center [174, 417] width 11 height 10
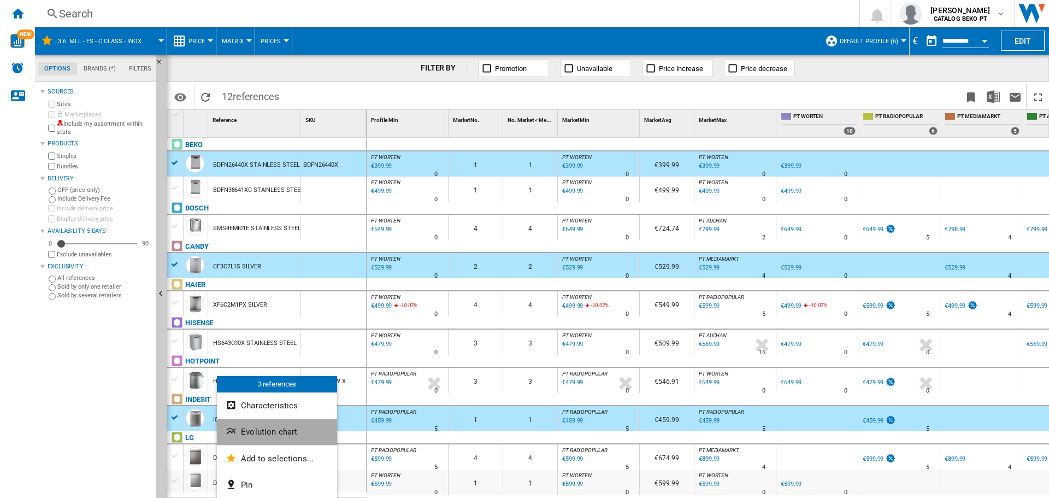
click at [256, 434] on span "Evolution chart" at bounding box center [269, 432] width 56 height 10
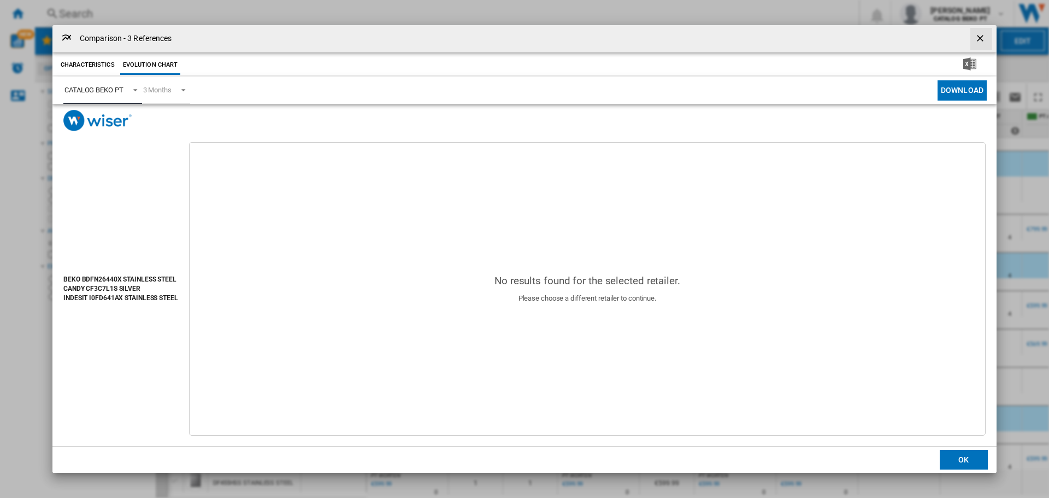
click at [107, 91] on div "CATALOG BEKO PT" at bounding box center [93, 90] width 59 height 8
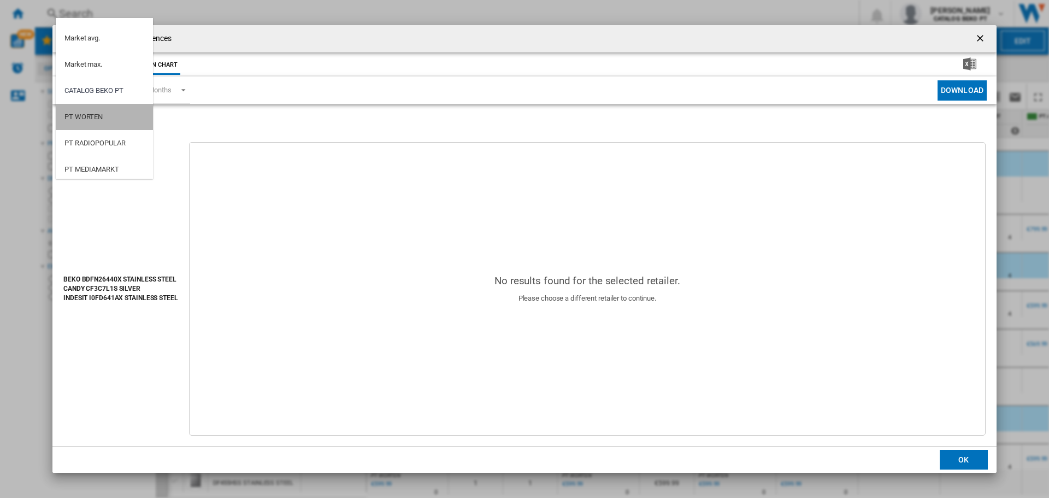
click at [108, 115] on md-option "PT WORTEN" at bounding box center [104, 117] width 97 height 26
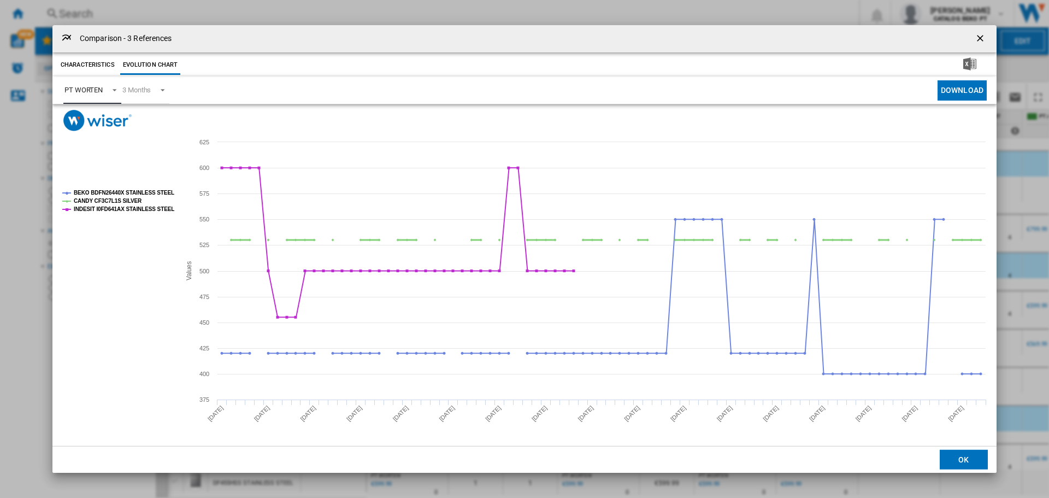
click at [111, 198] on tspan "CANDY CF3C7L1S SILVER" at bounding box center [108, 201] width 68 height 6
click at [112, 190] on tspan "BEKO BDFN26440X STAINLESS STEEL" at bounding box center [124, 193] width 101 height 6
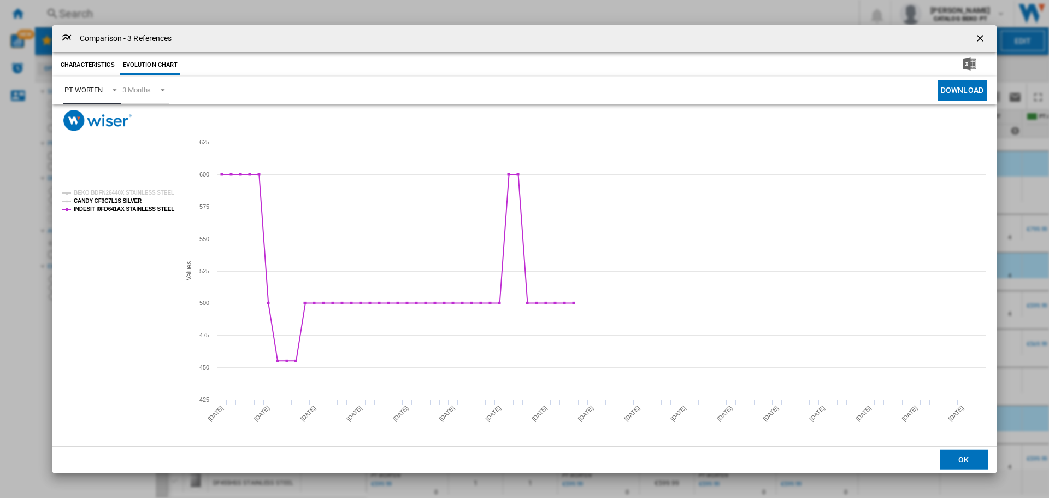
click at [124, 198] on tspan "CANDY CF3C7L1S SILVER" at bounding box center [108, 201] width 68 height 6
click at [128, 208] on tspan "INDESIT I0FD641AX STAINLESS STEEL" at bounding box center [124, 209] width 101 height 6
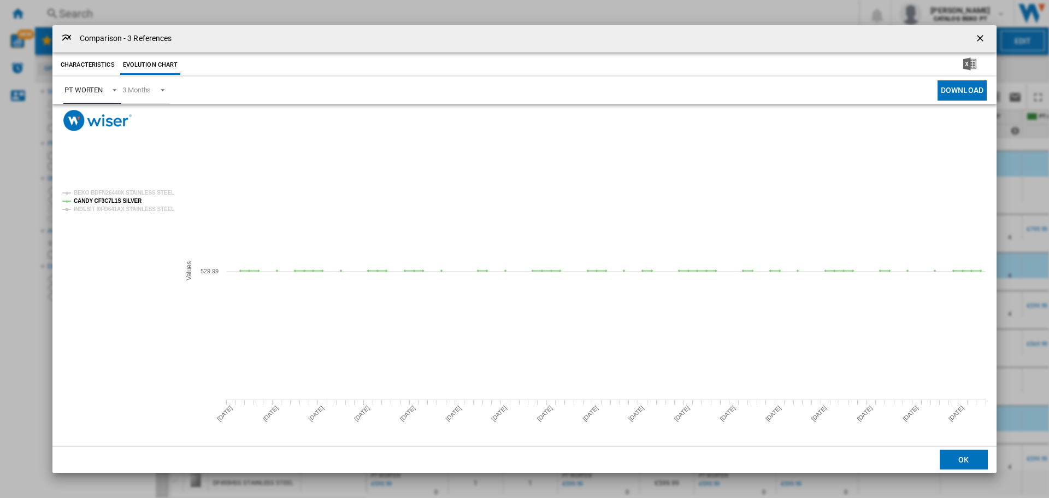
click at [128, 211] on tspan "INDESIT I0FD641AX STAINLESS STEEL" at bounding box center [124, 209] width 101 height 6
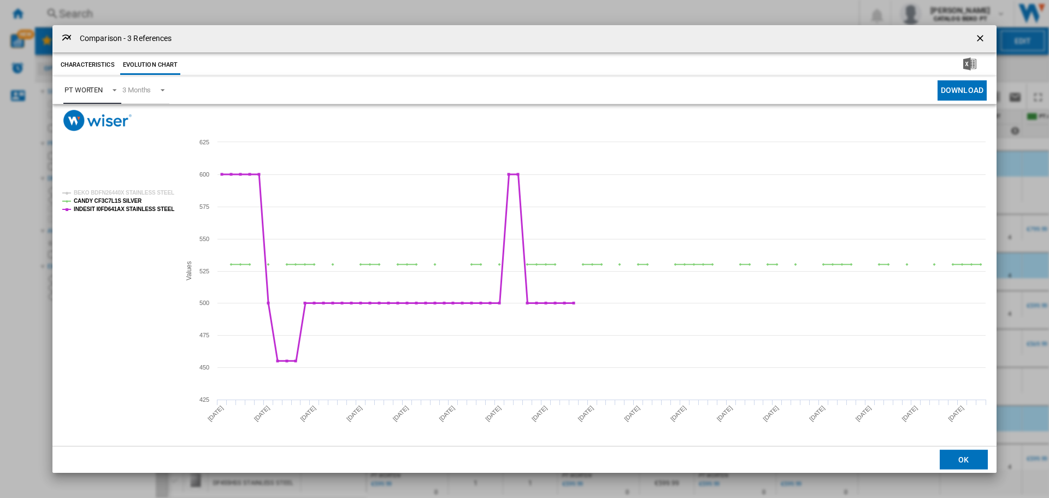
click at [149, 212] on tspan "INDESIT I0FD641AX STAINLESS STEEL" at bounding box center [124, 209] width 101 height 6
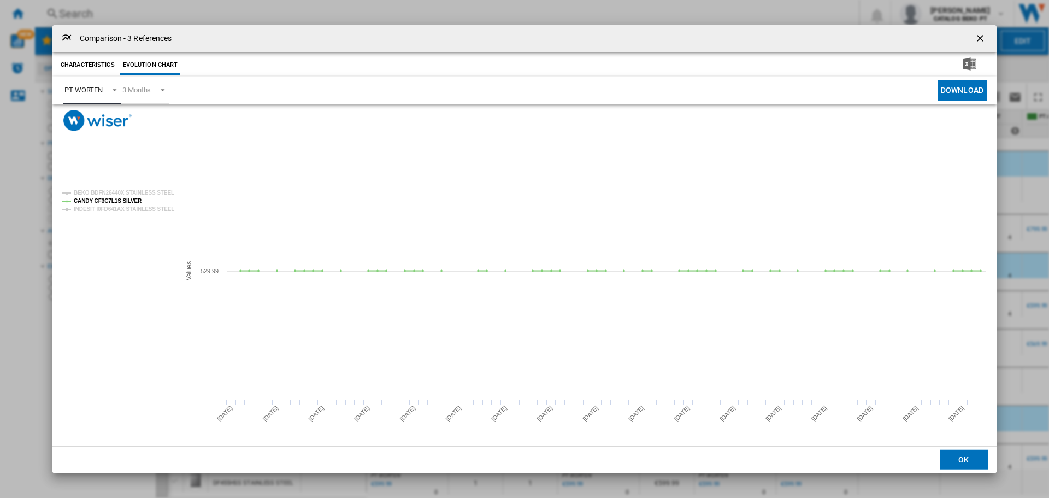
click at [144, 207] on tspan "INDESIT I0FD641AX STAINLESS STEEL" at bounding box center [124, 209] width 101 height 6
